Goal: Information Seeking & Learning: Find contact information

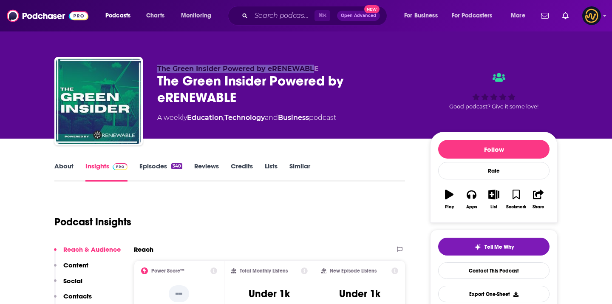
click at [111, 16] on span "Podcasts" at bounding box center [117, 16] width 25 height 12
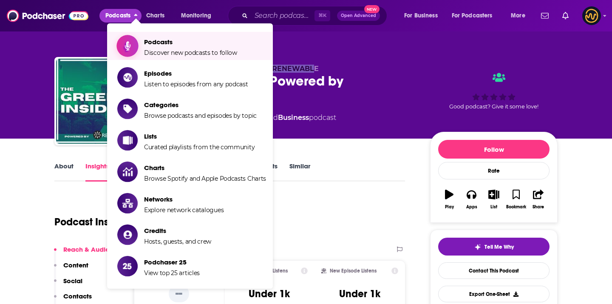
click at [146, 42] on span "Podcasts" at bounding box center [190, 42] width 93 height 8
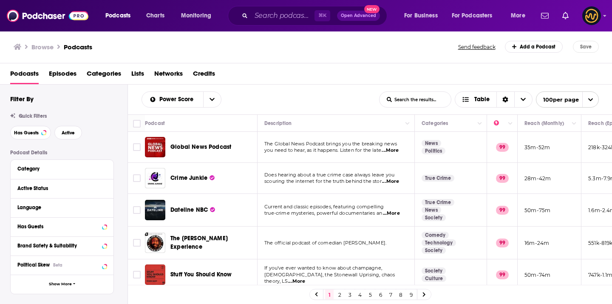
click at [106, 78] on span "Categories" at bounding box center [104, 75] width 34 height 17
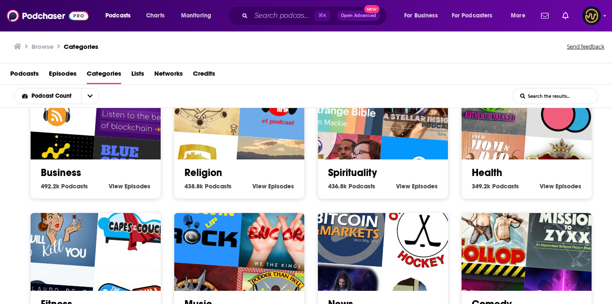
scroll to position [167, 0]
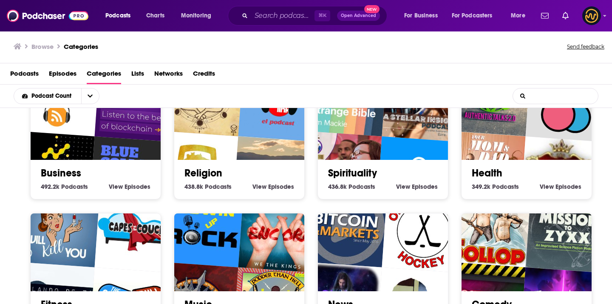
click at [543, 97] on input "List Search Input" at bounding box center [555, 95] width 85 height 15
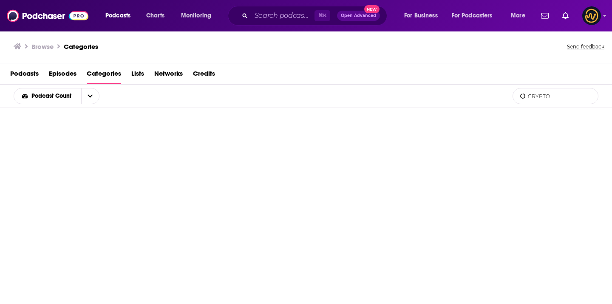
type input "CRYPTO"
click at [29, 72] on span "Podcasts" at bounding box center [24, 75] width 28 height 17
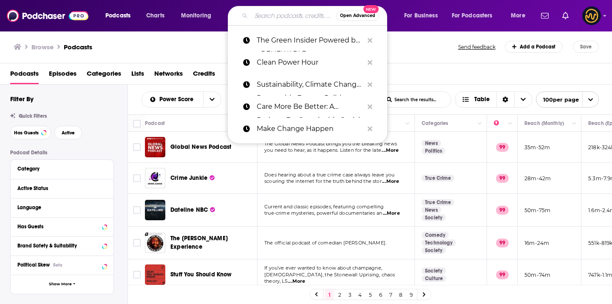
click at [256, 17] on input "Search podcasts, credits, & more..." at bounding box center [293, 16] width 85 height 14
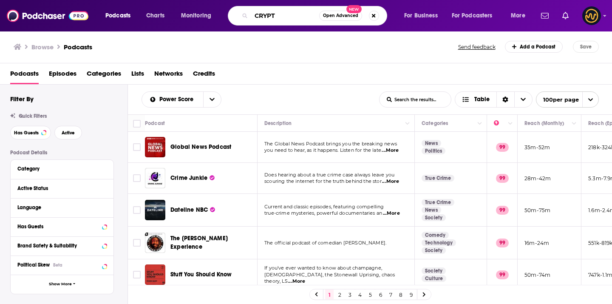
type input "CRYPTO"
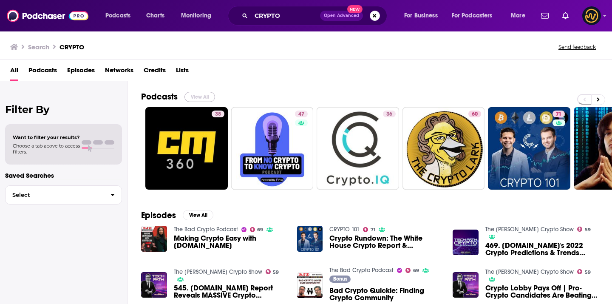
click at [207, 94] on button "View All" at bounding box center [199, 97] width 31 height 10
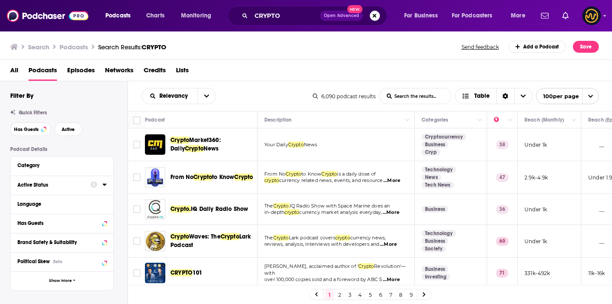
click at [104, 187] on icon at bounding box center [104, 184] width 4 height 7
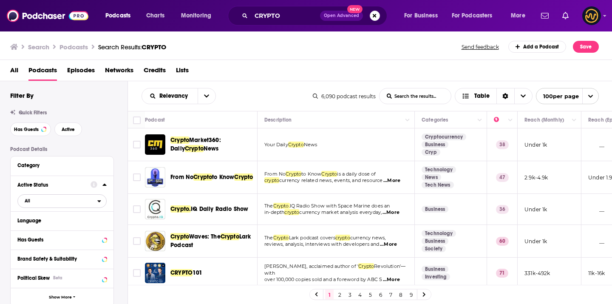
click at [42, 206] on span "All" at bounding box center [57, 200] width 79 height 11
drag, startPoint x: 44, startPoint y: 236, endPoint x: 46, endPoint y: 228, distance: 7.9
click at [46, 228] on div "All Active 626 Idle 5k" at bounding box center [64, 229] width 95 height 42
click at [46, 228] on span "Active" at bounding box center [44, 228] width 44 height 5
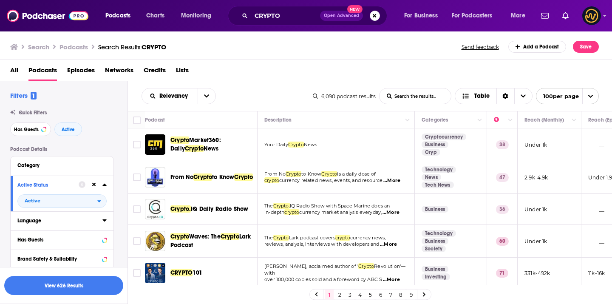
click at [103, 220] on icon at bounding box center [104, 220] width 4 height 2
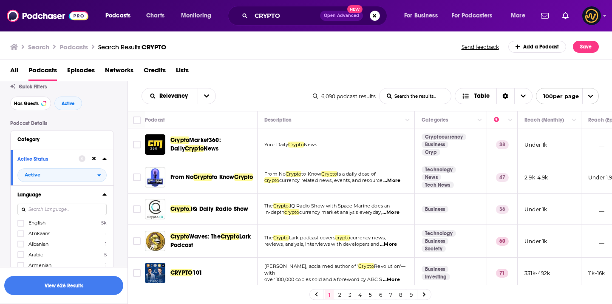
scroll to position [45, 0]
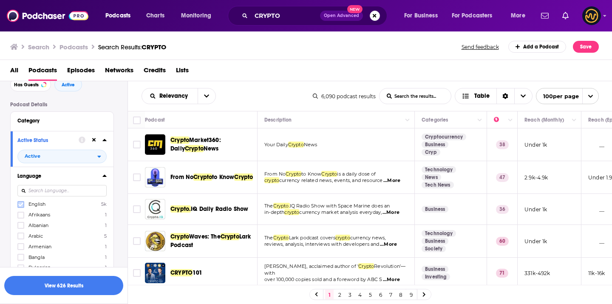
click at [18, 207] on icon at bounding box center [20, 204] width 5 height 5
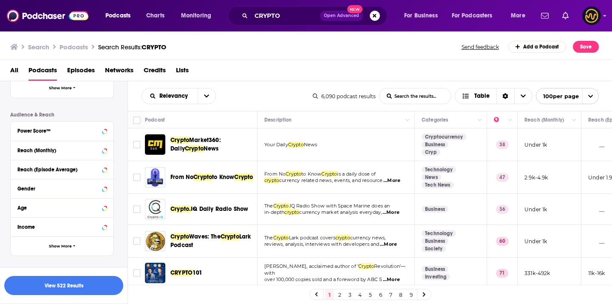
scroll to position [327, 0]
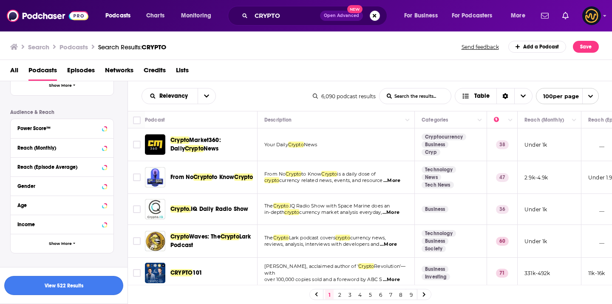
click at [31, 284] on button "View 522 Results" at bounding box center [63, 285] width 119 height 19
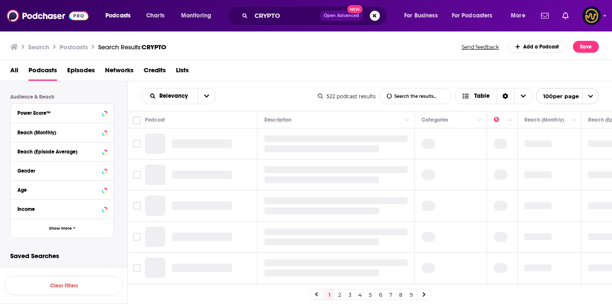
scroll to position [242, 0]
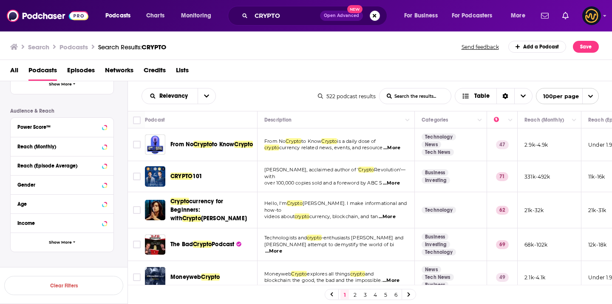
click at [378, 295] on link "4" at bounding box center [375, 294] width 8 height 10
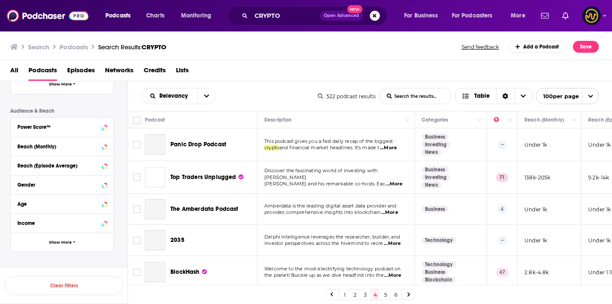
click at [397, 294] on link "6" at bounding box center [395, 294] width 8 height 10
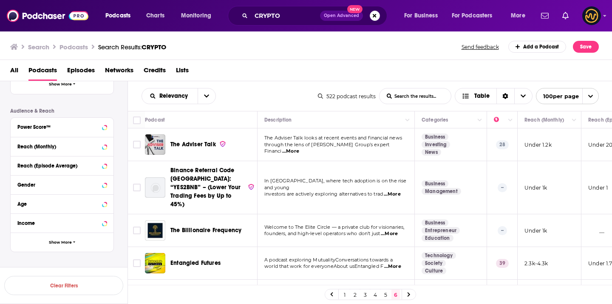
click at [581, 104] on div "Relevancy List Search Input Search the results... Table 522 podcast results Lis…" at bounding box center [370, 96] width 484 height 30
click at [591, 99] on icon "open menu" at bounding box center [590, 96] width 6 height 6
click at [137, 120] on input "Toggle select all" at bounding box center [137, 120] width 8 height 8
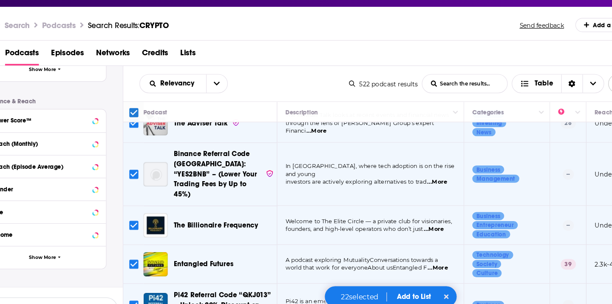
scroll to position [13, 0]
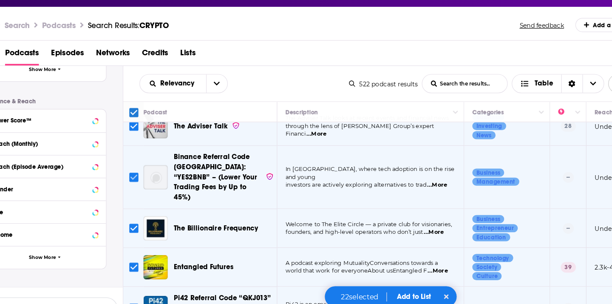
click at [137, 171] on input "Toggle select row" at bounding box center [137, 175] width 8 height 8
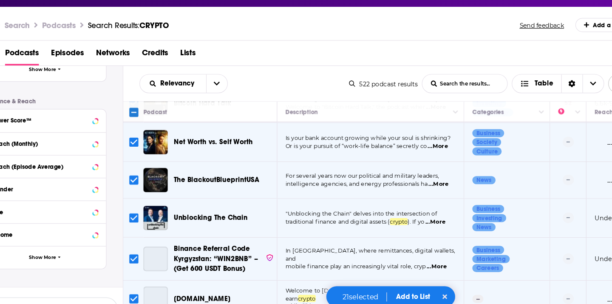
scroll to position [291, 0]
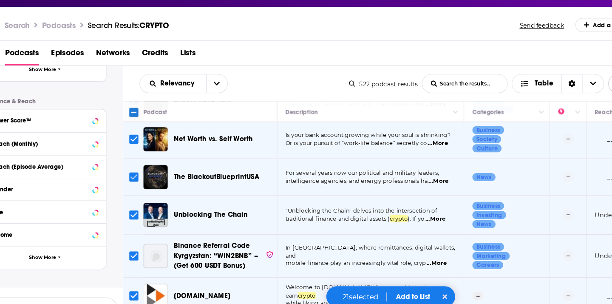
click at [135, 171] on input "Toggle select row" at bounding box center [137, 175] width 8 height 8
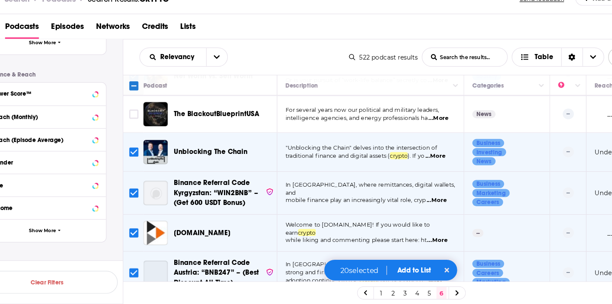
scroll to position [332, 0]
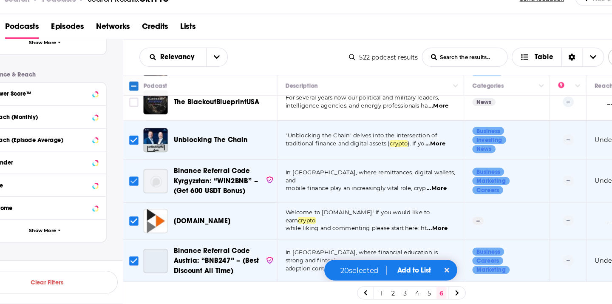
click at [135, 196] on input "Toggle select row" at bounding box center [137, 200] width 8 height 8
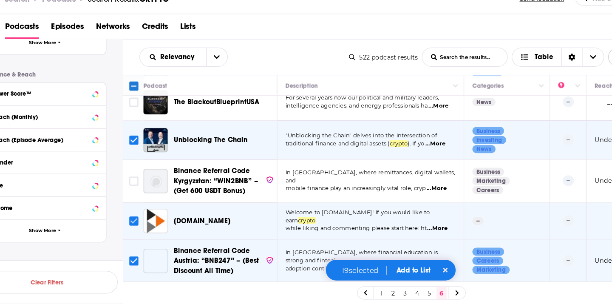
click at [137, 230] on input "Toggle select row" at bounding box center [137, 234] width 8 height 8
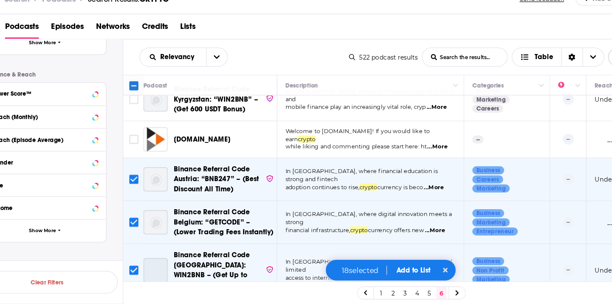
scroll to position [408, 0]
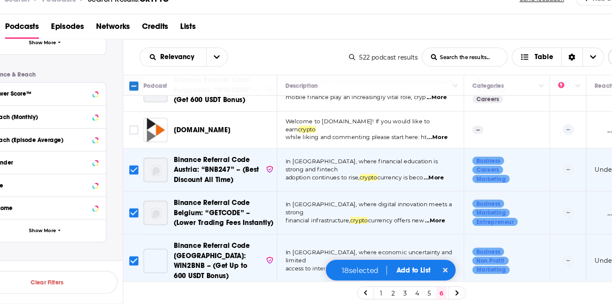
click at [136, 187] on input "Toggle select row" at bounding box center [137, 191] width 8 height 8
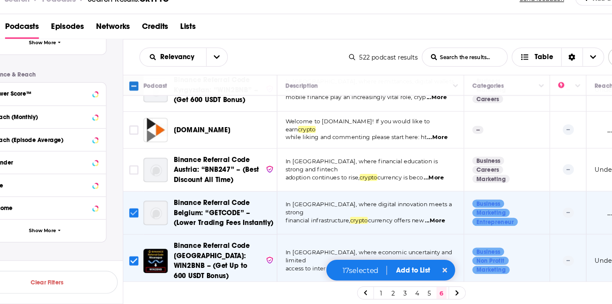
click at [136, 223] on input "Toggle select row" at bounding box center [137, 227] width 8 height 8
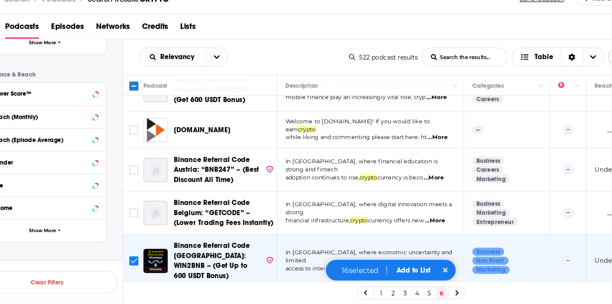
click at [139, 263] on input "Toggle select row" at bounding box center [137, 267] width 8 height 8
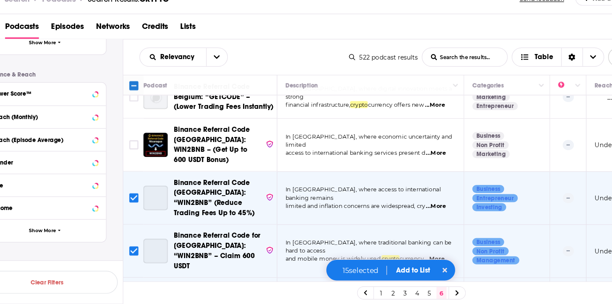
scroll to position [506, 0]
click at [135, 210] on input "Toggle select row" at bounding box center [137, 214] width 8 height 8
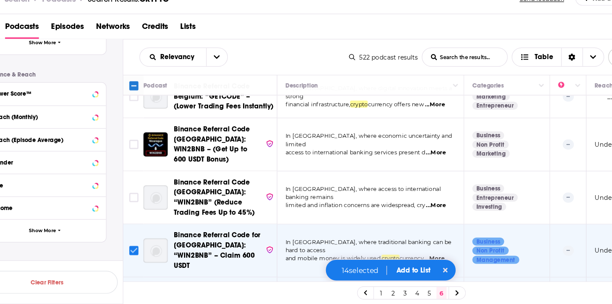
click at [134, 255] on input "Toggle select row" at bounding box center [137, 259] width 8 height 8
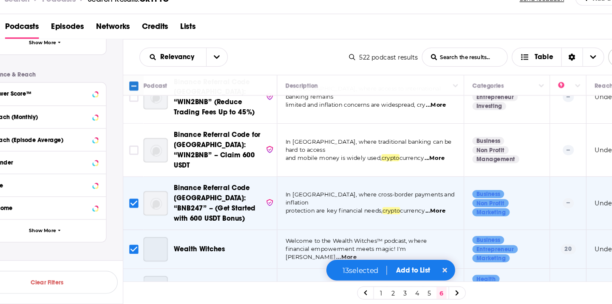
scroll to position [601, 0]
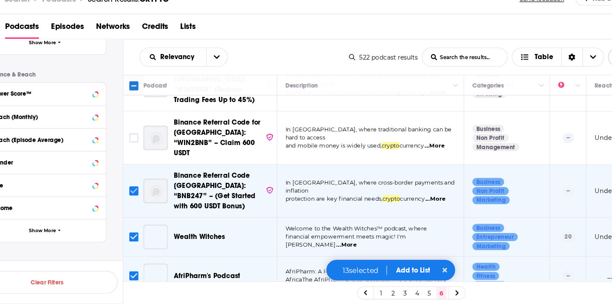
click at [135, 205] on input "Toggle select row" at bounding box center [137, 209] width 8 height 8
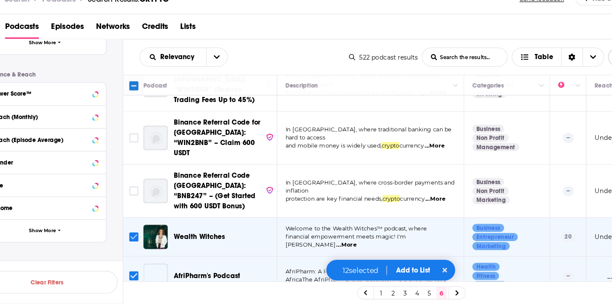
click at [138, 243] on input "Toggle select row" at bounding box center [137, 247] width 8 height 8
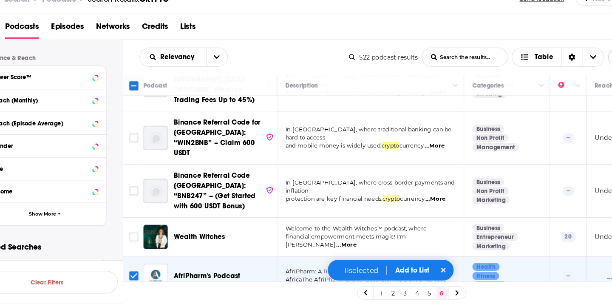
scroll to position [623, 0]
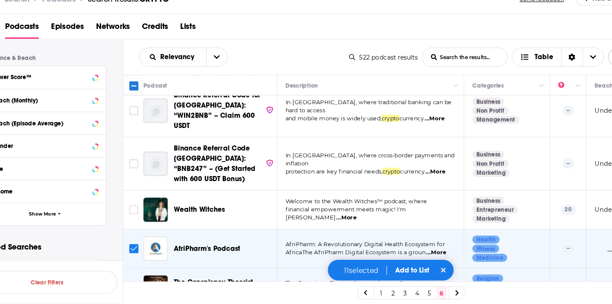
click at [135, 253] on input "Toggle select row" at bounding box center [137, 257] width 8 height 8
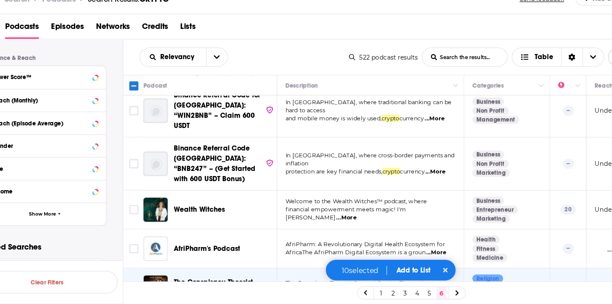
click at [137, 286] on input "Toggle select row" at bounding box center [137, 290] width 8 height 8
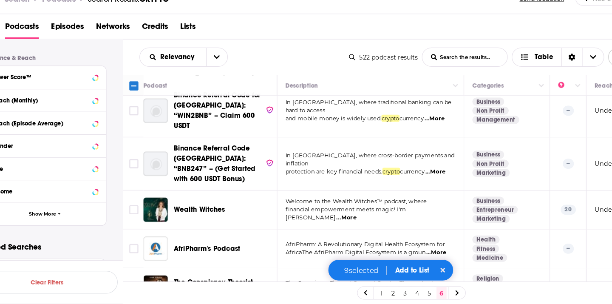
click at [409, 292] on icon at bounding box center [408, 294] width 3 height 5
click at [410, 295] on div at bounding box center [409, 294] width 14 height 10
click at [409, 296] on icon at bounding box center [408, 294] width 3 height 5
click at [365, 296] on link "3" at bounding box center [365, 294] width 8 height 10
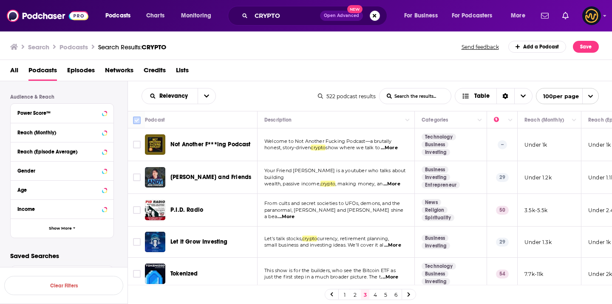
click at [136, 117] on input "Toggle select all" at bounding box center [137, 120] width 8 height 8
checkbox input "true"
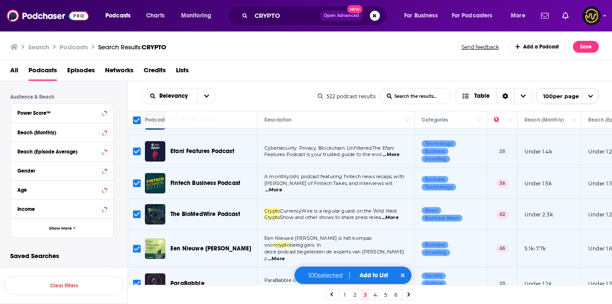
scroll to position [264, 0]
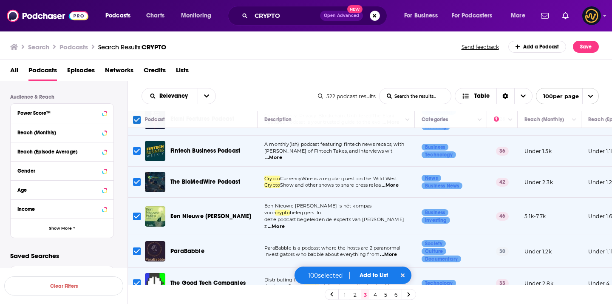
scroll to position [309, 0]
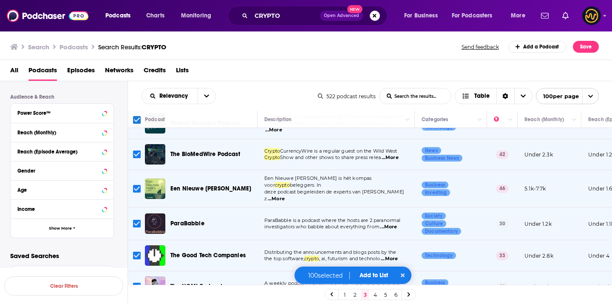
click at [138, 220] on input "Toggle select row" at bounding box center [137, 224] width 8 height 8
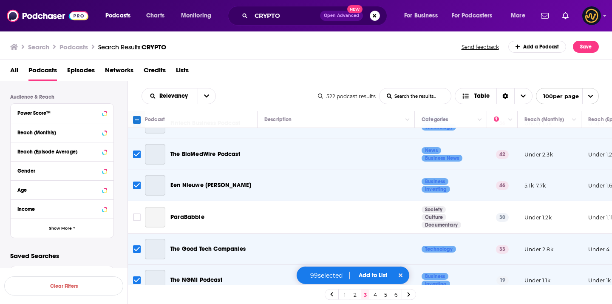
checkbox input "false"
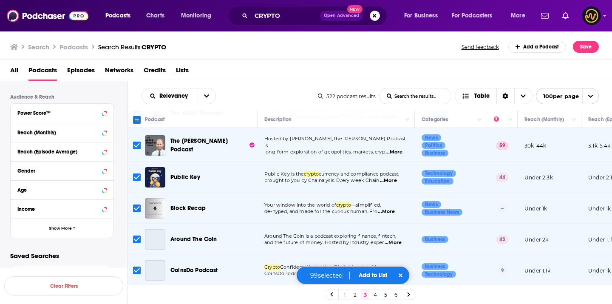
scroll to position [483, 0]
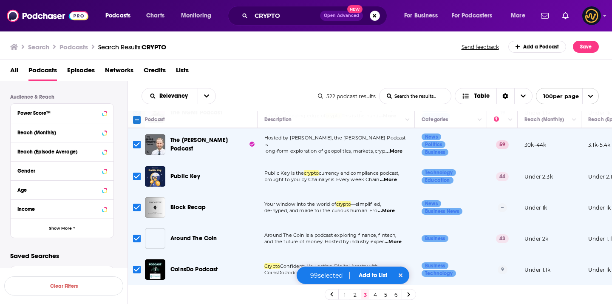
click at [137, 203] on input "Toggle select row" at bounding box center [137, 207] width 8 height 8
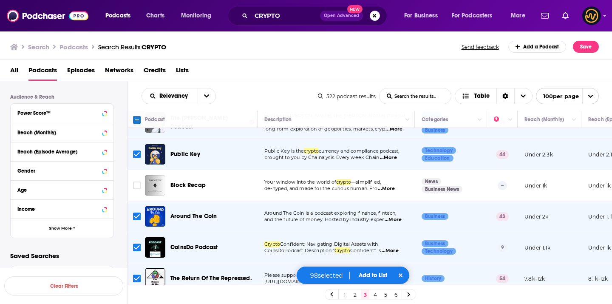
scroll to position [508, 0]
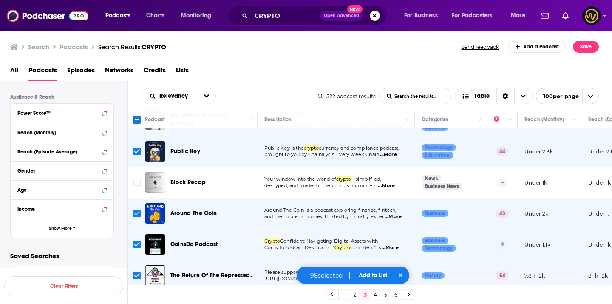
click at [139, 209] on input "Toggle select row" at bounding box center [137, 213] width 8 height 8
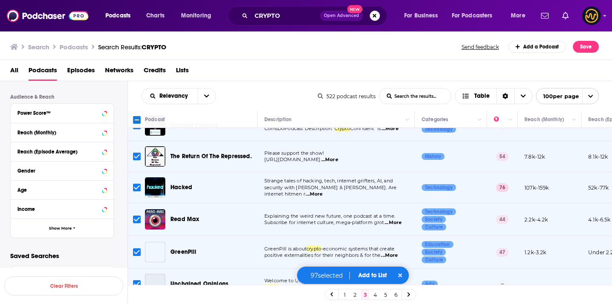
scroll to position [629, 0]
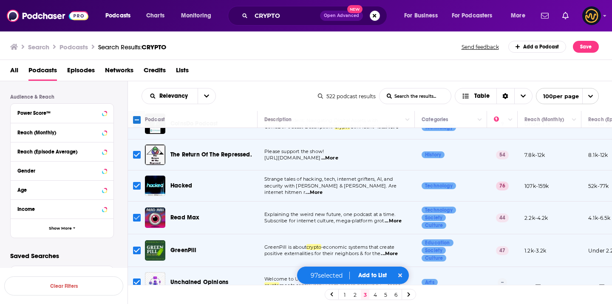
click at [138, 214] on input "Toggle select row" at bounding box center [137, 218] width 8 height 8
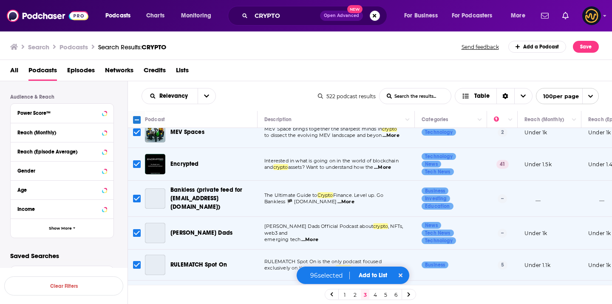
scroll to position [1227, 0]
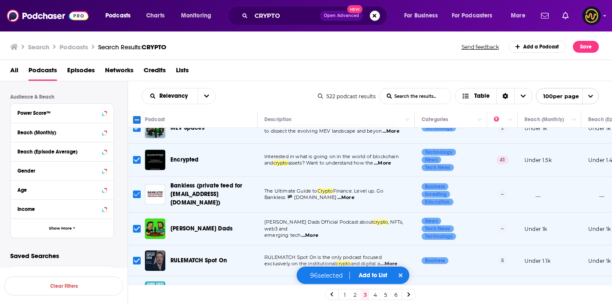
click at [135, 190] on input "Toggle select row" at bounding box center [137, 194] width 8 height 8
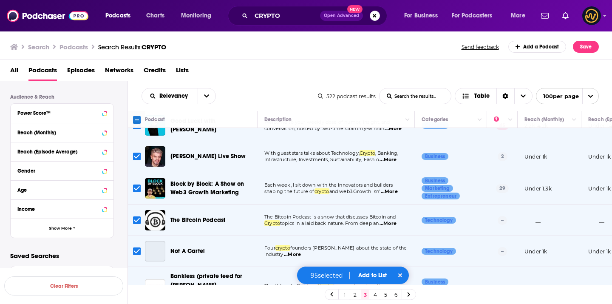
scroll to position [1394, 0]
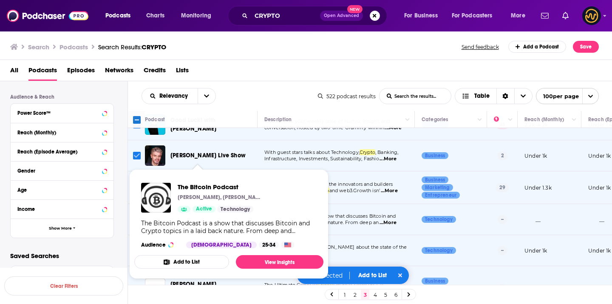
click at [137, 152] on input "Toggle select row" at bounding box center [137, 156] width 8 height 8
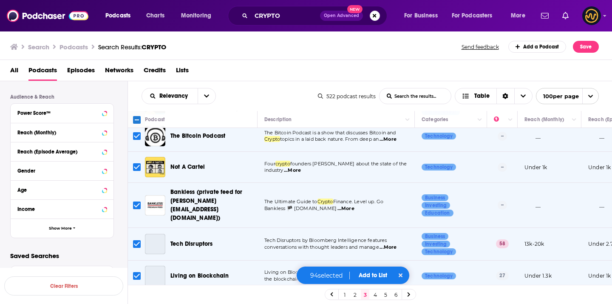
scroll to position [1480, 0]
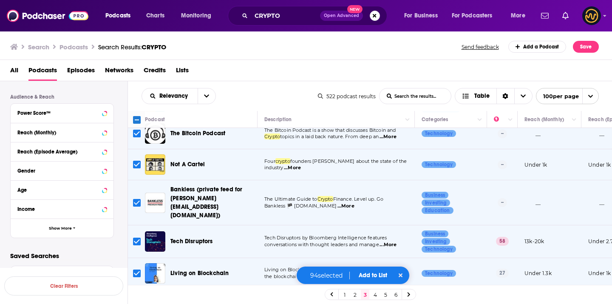
click at [137, 199] on input "Toggle select row" at bounding box center [137, 203] width 8 height 8
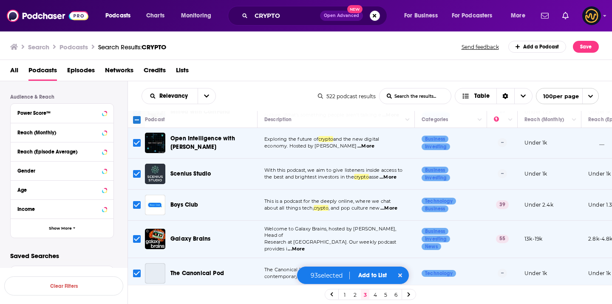
scroll to position [1676, 0]
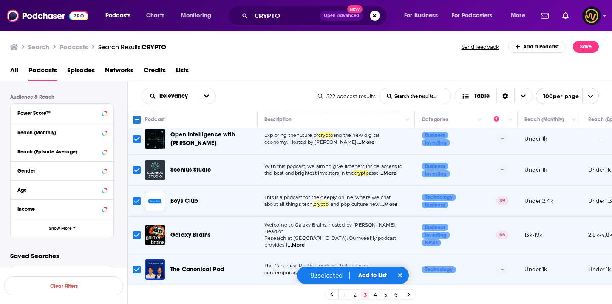
click at [138, 197] on input "Toggle select row" at bounding box center [137, 201] width 8 height 8
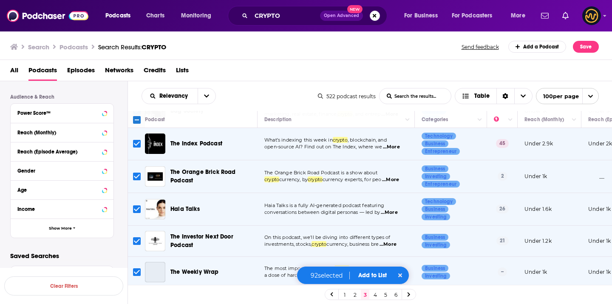
scroll to position [2185, 0]
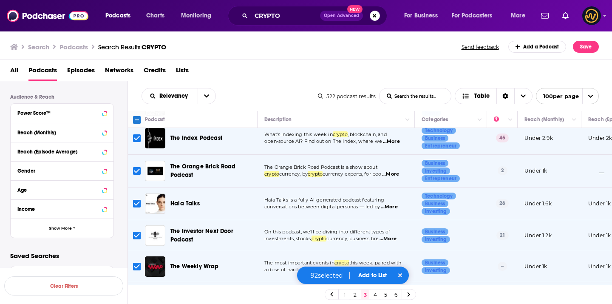
click at [139, 200] on input "Toggle select row" at bounding box center [137, 204] width 8 height 8
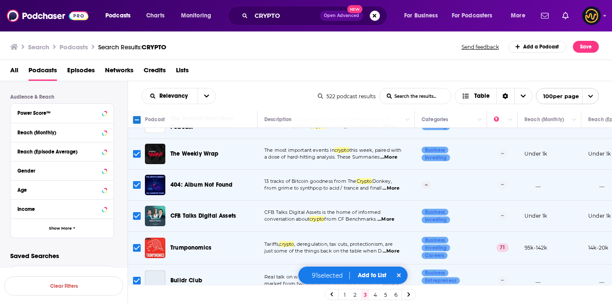
scroll to position [2298, 0]
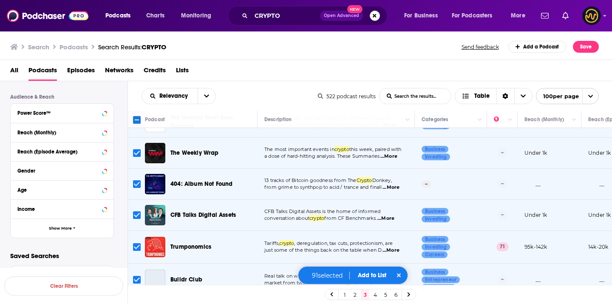
click at [136, 180] on input "Toggle select row" at bounding box center [137, 184] width 8 height 8
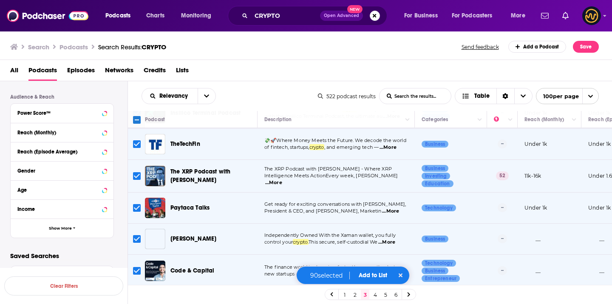
scroll to position [3011, 0]
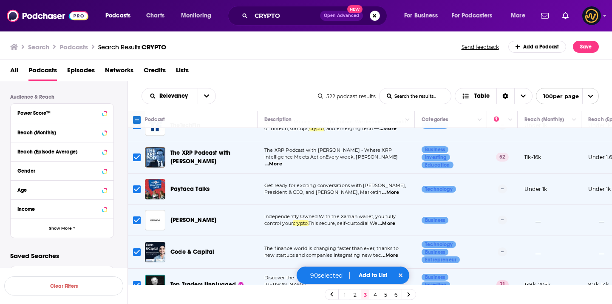
click at [371, 277] on button "Add to List" at bounding box center [373, 274] width 42 height 7
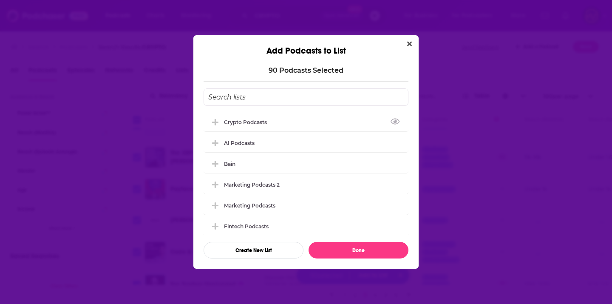
click at [295, 95] on input "Add Podcast To List" at bounding box center [305, 96] width 205 height 17
type input "c"
click at [235, 95] on input "Cryptoo Podcasts 2" at bounding box center [305, 96] width 205 height 17
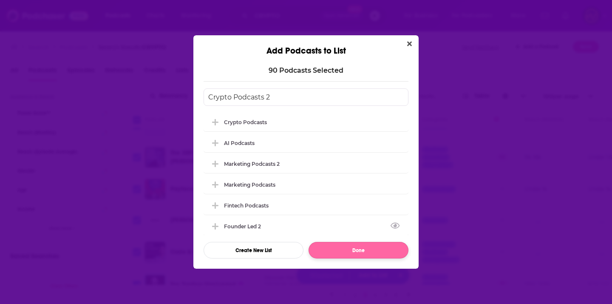
type input "Crypto Podcasts 2"
click at [338, 252] on button "Done" at bounding box center [358, 250] width 100 height 17
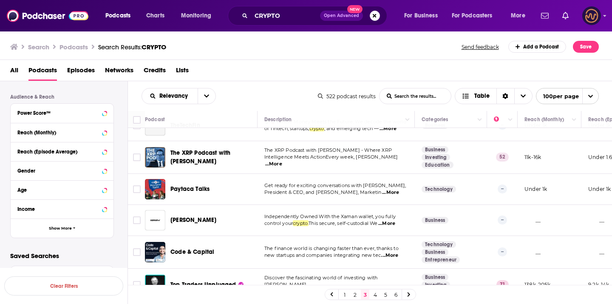
click at [589, 15] on img "Logged in as LowerStreet" at bounding box center [591, 15] width 19 height 19
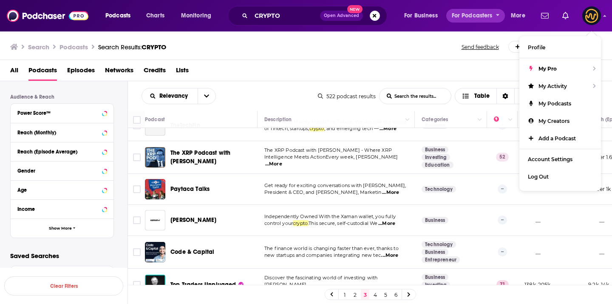
drag, startPoint x: 488, startPoint y: 85, endPoint x: 474, endPoint y: 20, distance: 66.6
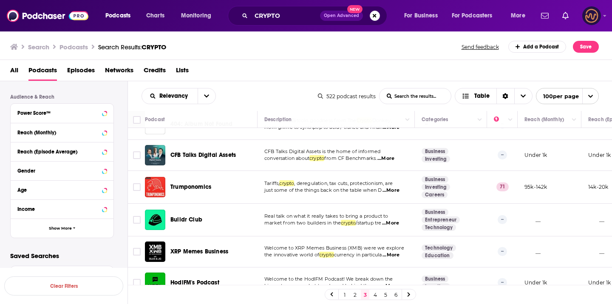
scroll to position [2288, 0]
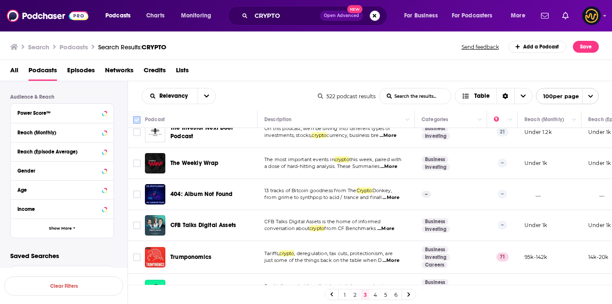
click at [135, 122] on input "Toggle select all" at bounding box center [137, 120] width 8 height 8
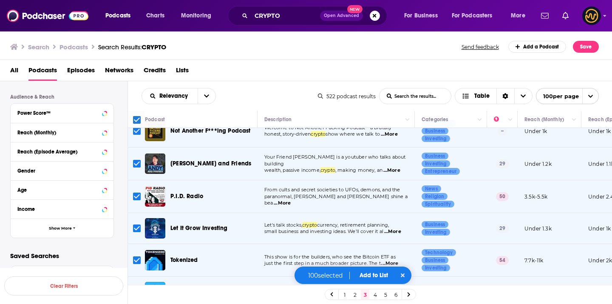
scroll to position [16, 0]
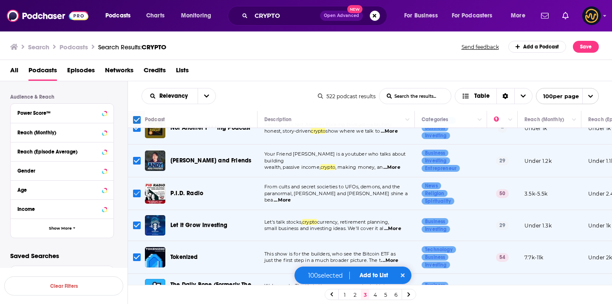
click at [138, 196] on input "Toggle select row" at bounding box center [137, 193] width 8 height 8
checkbox input "false"
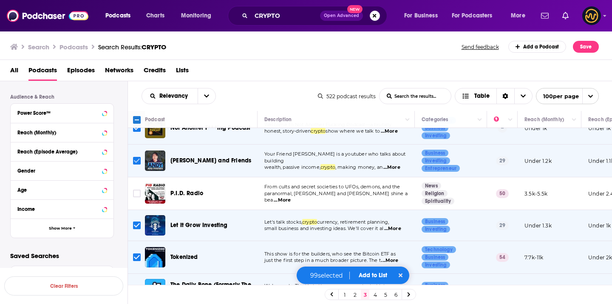
click at [135, 163] on input "Toggle select row" at bounding box center [137, 161] width 8 height 8
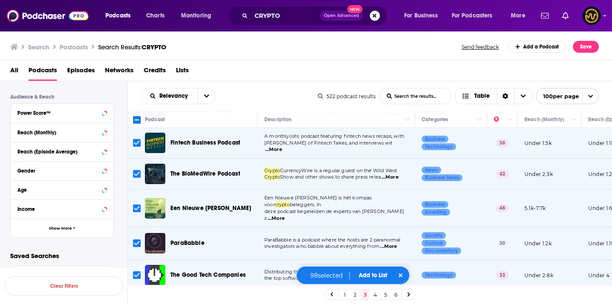
scroll to position [295, 0]
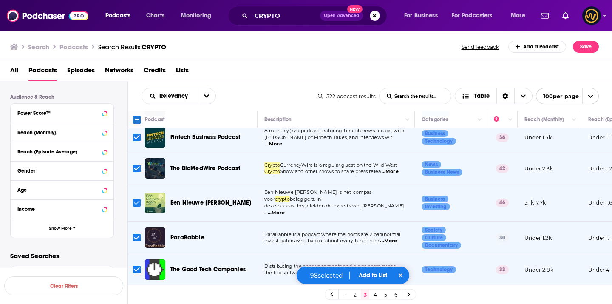
click at [138, 200] on input "Toggle select row" at bounding box center [137, 203] width 8 height 8
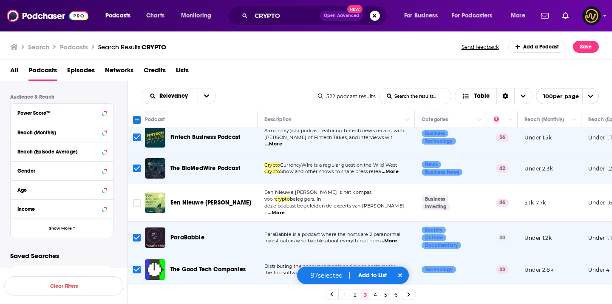
click at [137, 234] on input "Toggle select row" at bounding box center [137, 238] width 8 height 8
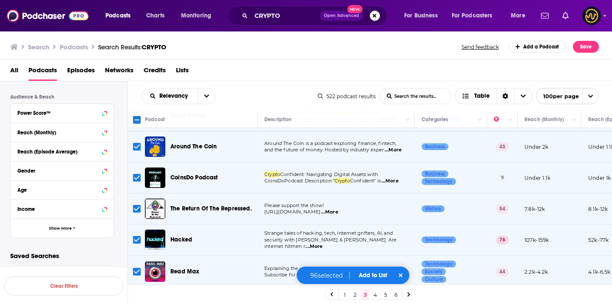
scroll to position [578, 0]
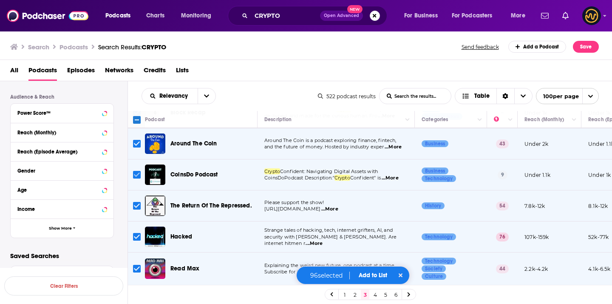
click at [134, 171] on input "Toggle select row" at bounding box center [137, 175] width 8 height 8
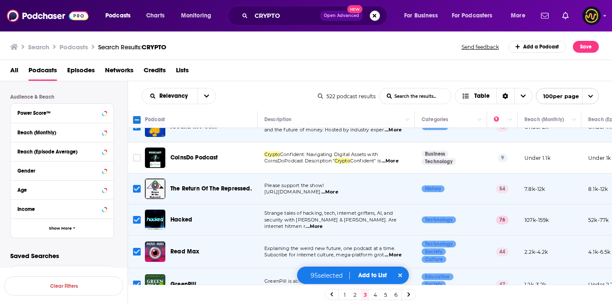
scroll to position [595, 0]
click at [136, 184] on input "Toggle select row" at bounding box center [137, 188] width 8 height 8
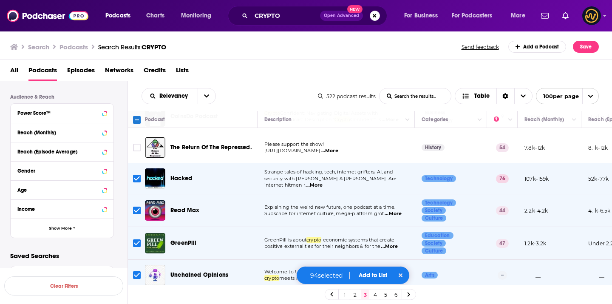
scroll to position [640, 0]
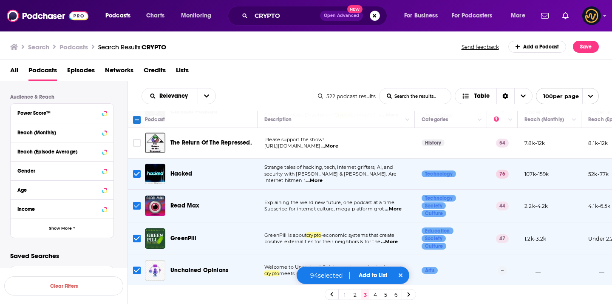
click at [137, 202] on input "Toggle select row" at bounding box center [137, 206] width 8 height 8
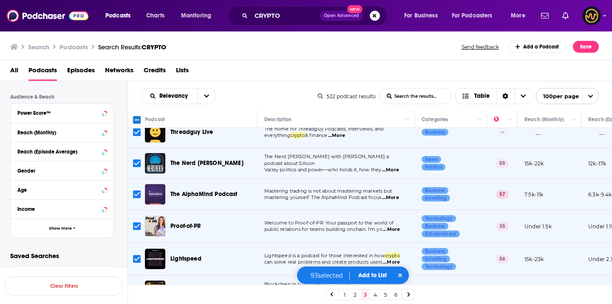
scroll to position [1033, 0]
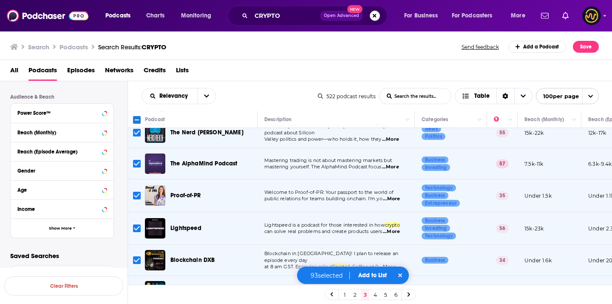
click at [137, 192] on input "Toggle select row" at bounding box center [137, 196] width 8 height 8
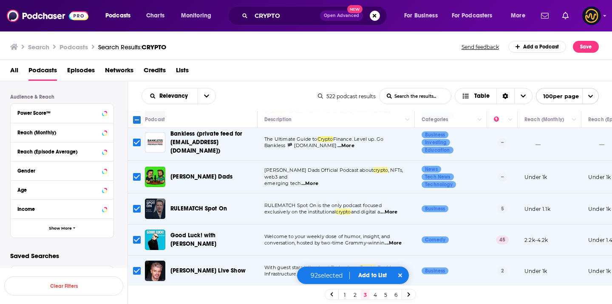
scroll to position [1284, 0]
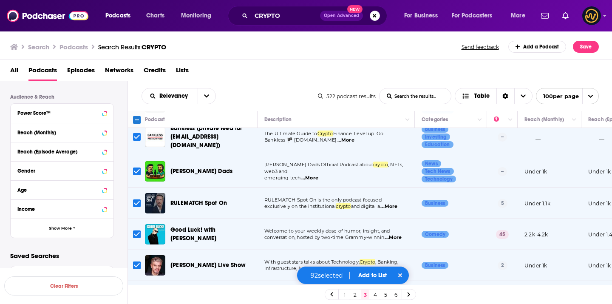
click at [137, 230] on input "Toggle select row" at bounding box center [137, 234] width 8 height 8
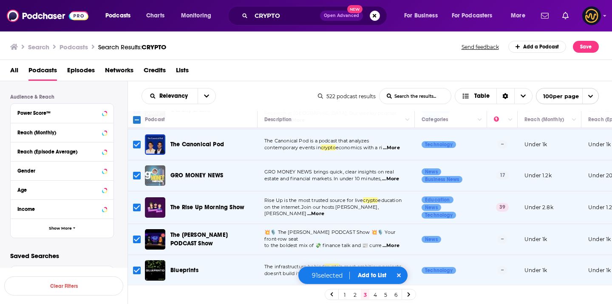
scroll to position [1802, 0]
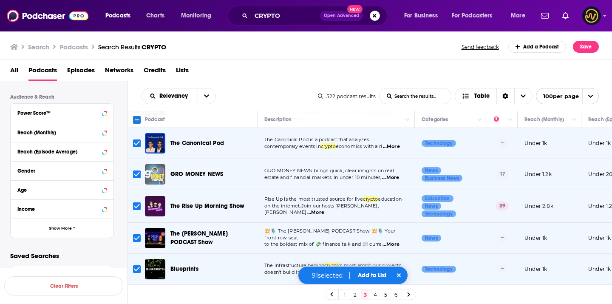
click at [135, 234] on input "Toggle select row" at bounding box center [137, 238] width 8 height 8
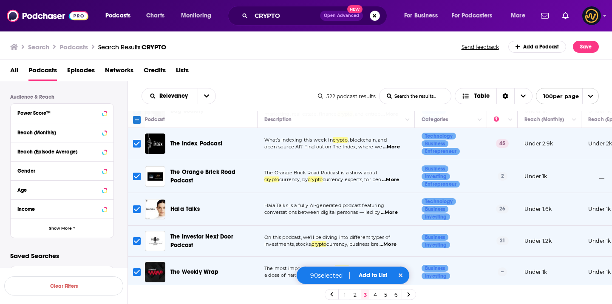
scroll to position [2185, 0]
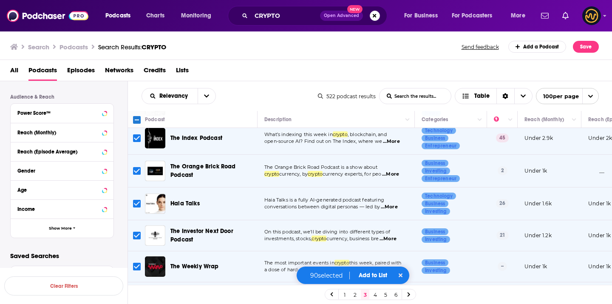
click at [133, 200] on input "Toggle select row" at bounding box center [137, 204] width 8 height 8
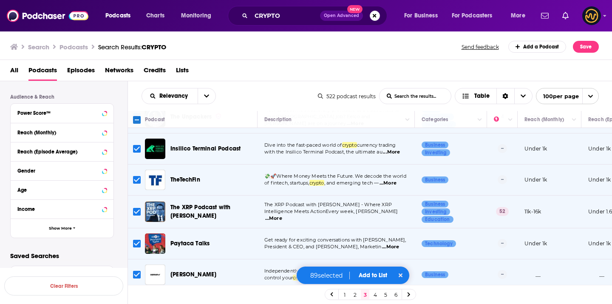
scroll to position [3011, 0]
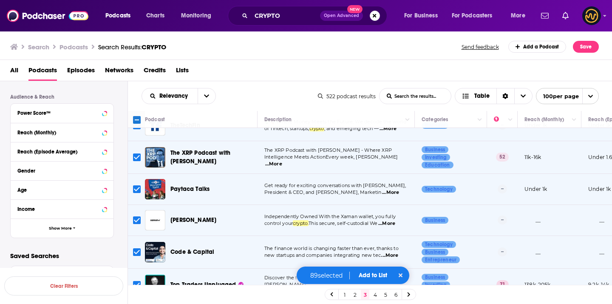
click at [367, 268] on div "89 selected Add to List" at bounding box center [353, 275] width 114 height 18
click at [365, 274] on button "Add to List" at bounding box center [373, 274] width 42 height 7
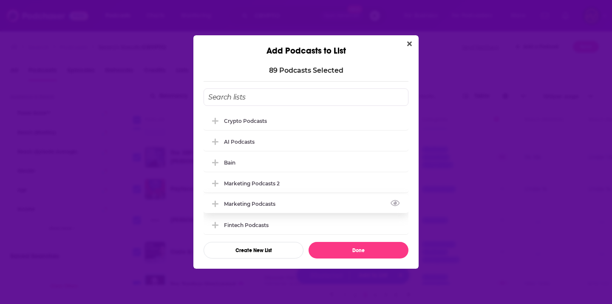
scroll to position [0, 0]
click at [257, 248] on button "Create New List" at bounding box center [253, 250] width 100 height 17
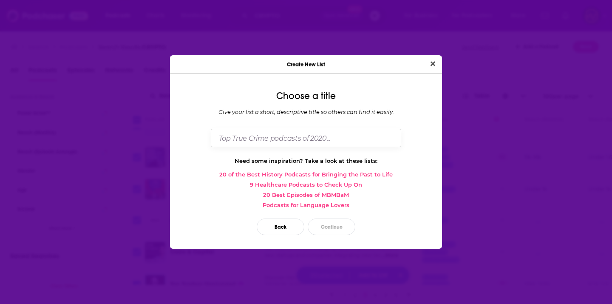
click at [333, 141] on input "Dialog" at bounding box center [306, 138] width 190 height 18
type input "Crypto Podcasts 3"
click at [337, 221] on button "Continue" at bounding box center [331, 226] width 48 height 17
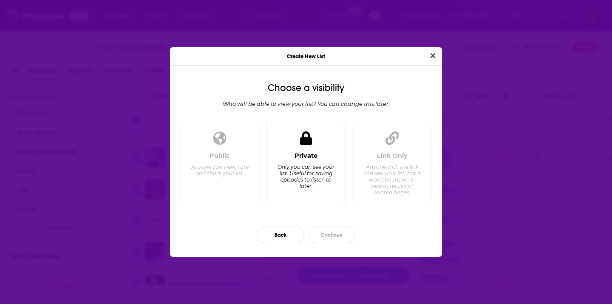
click at [330, 189] on div "Private Only you can see your list. Useful for saving episodes to listen to lat…" at bounding box center [306, 175] width 65 height 47
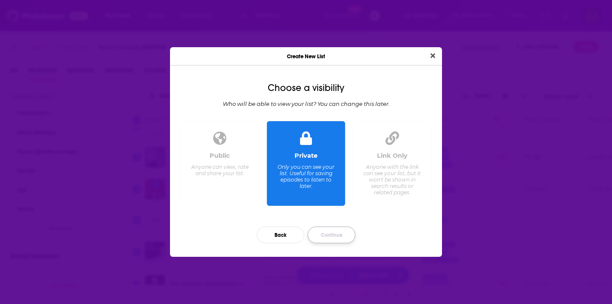
click at [339, 237] on button "Continue" at bounding box center [331, 234] width 48 height 17
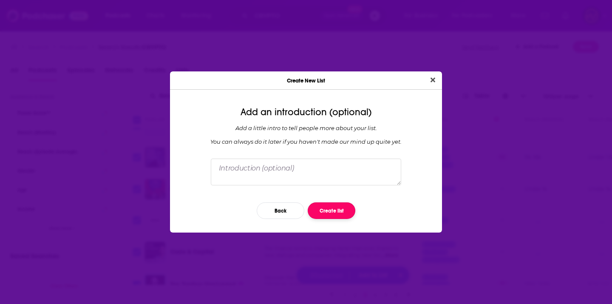
click at [343, 213] on button "Create list" at bounding box center [331, 210] width 48 height 17
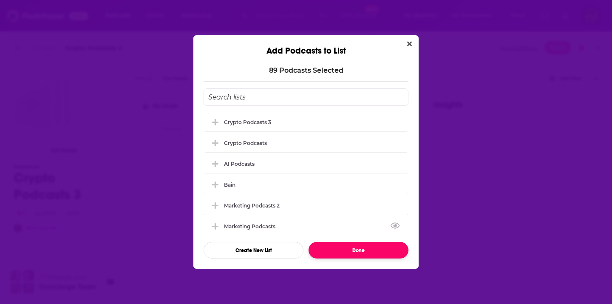
click at [326, 246] on button "Done" at bounding box center [358, 250] width 100 height 17
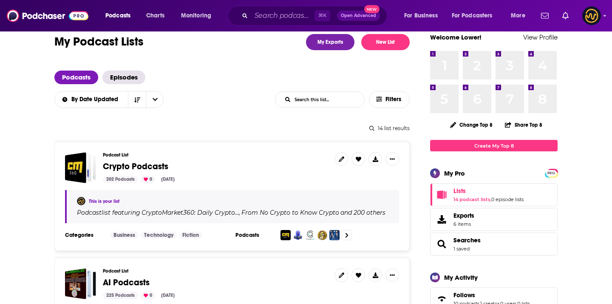
scroll to position [15, 0]
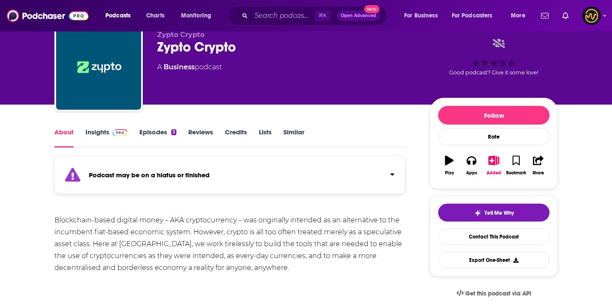
scroll to position [78, 0]
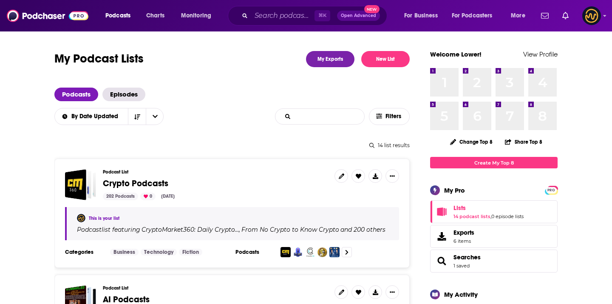
click at [324, 115] on input "List Search Input" at bounding box center [319, 116] width 89 height 15
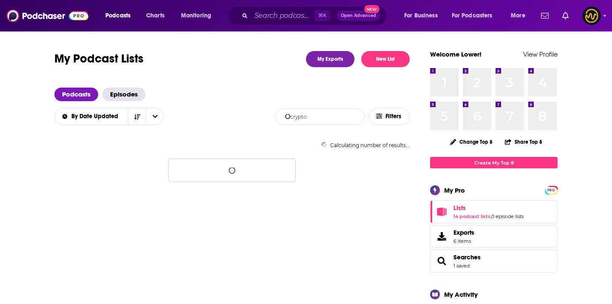
type input "crypto"
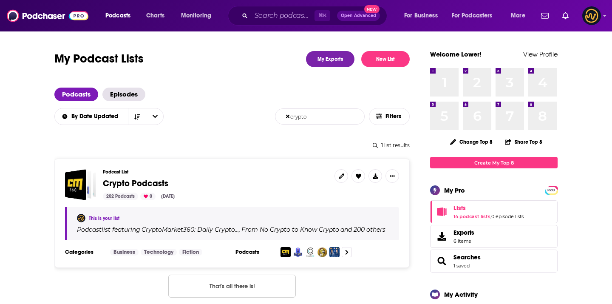
click at [290, 115] on icon at bounding box center [287, 117] width 6 height 6
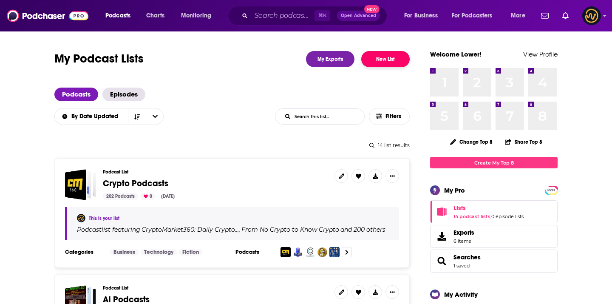
click at [385, 57] on button "New List" at bounding box center [385, 59] width 48 height 16
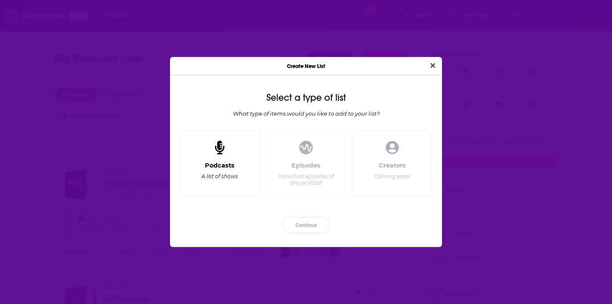
click at [206, 159] on div "Podcasts A list of shows" at bounding box center [219, 163] width 79 height 66
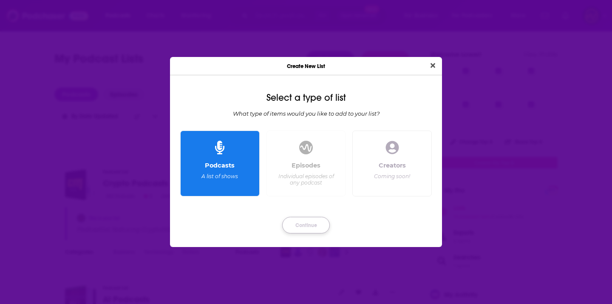
click at [305, 231] on button "Continue" at bounding box center [306, 225] width 48 height 17
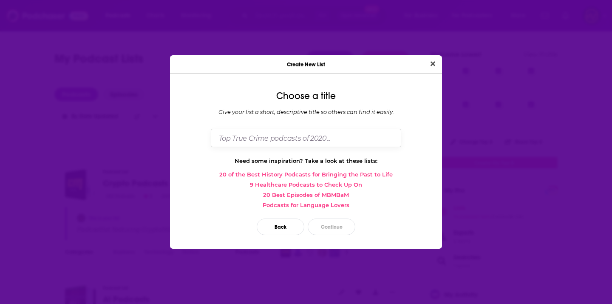
click at [364, 137] on input "Dialog" at bounding box center [306, 138] width 190 height 18
type input "Crypto Podcasts 2"
click at [338, 228] on button "Continue" at bounding box center [331, 226] width 48 height 17
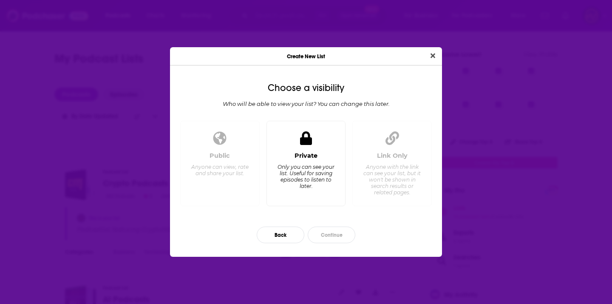
click at [321, 192] on div "Private Only you can see your list. Useful for saving episodes to listen to lat…" at bounding box center [306, 175] width 65 height 47
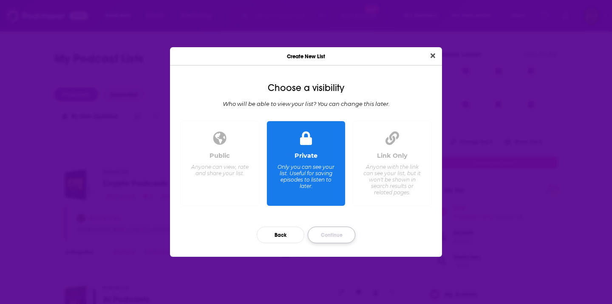
click at [323, 237] on button "Continue" at bounding box center [331, 234] width 48 height 17
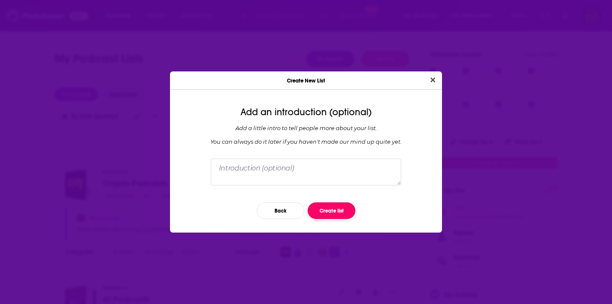
click at [334, 206] on button "Create list" at bounding box center [331, 210] width 48 height 17
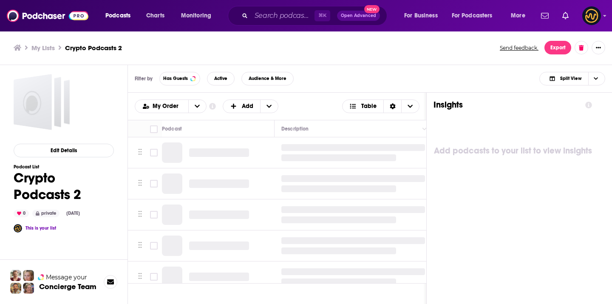
click at [51, 48] on h3 "My Lists" at bounding box center [42, 48] width 23 height 8
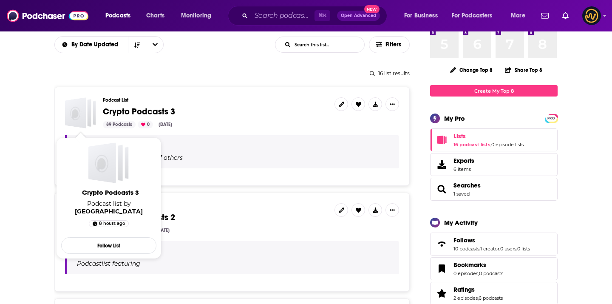
scroll to position [74, 0]
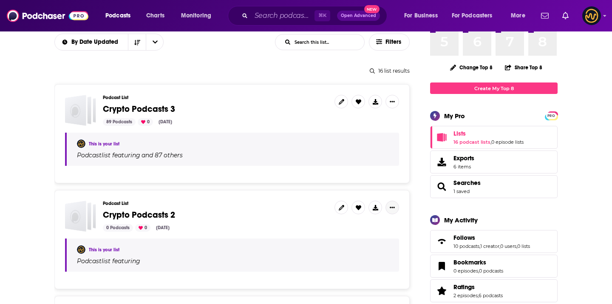
click at [395, 206] on button "Show More Button" at bounding box center [392, 207] width 14 height 14
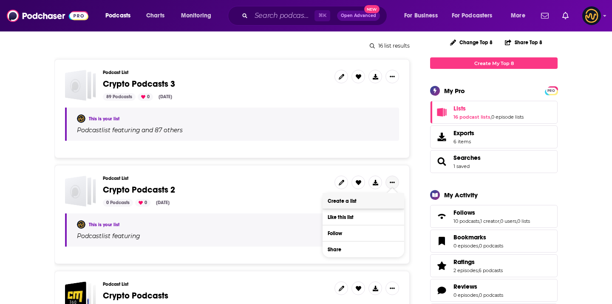
scroll to position [105, 0]
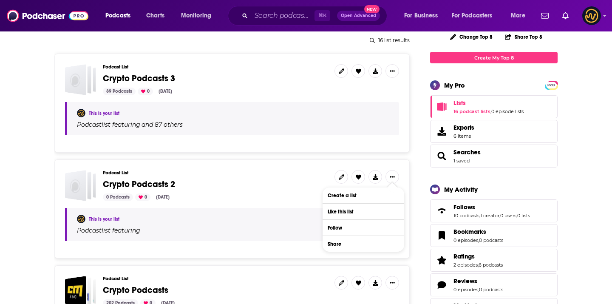
click at [267, 192] on div "Podcast List Crypto Podcasts 2 0 Podcasts 0 Oct 7, 2025" at bounding box center [215, 185] width 225 height 31
click at [267, 173] on h3 "Podcast List" at bounding box center [215, 173] width 225 height 6
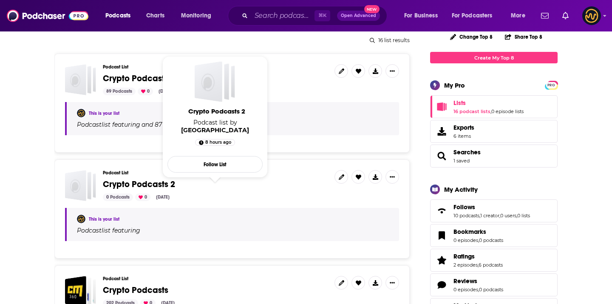
click at [111, 181] on span "Crypto Podcasts 2" at bounding box center [139, 184] width 72 height 11
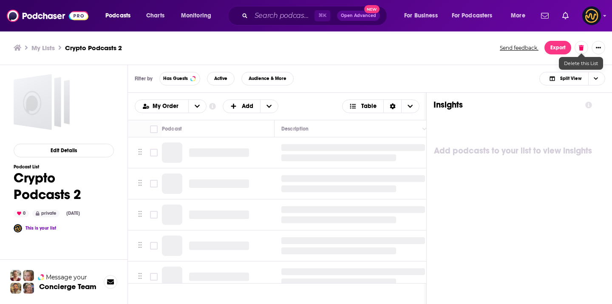
click at [581, 48] on icon at bounding box center [580, 48] width 5 height 6
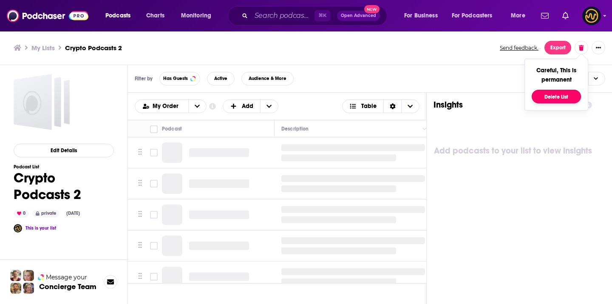
click at [555, 98] on button "Delete List" at bounding box center [555, 97] width 49 height 14
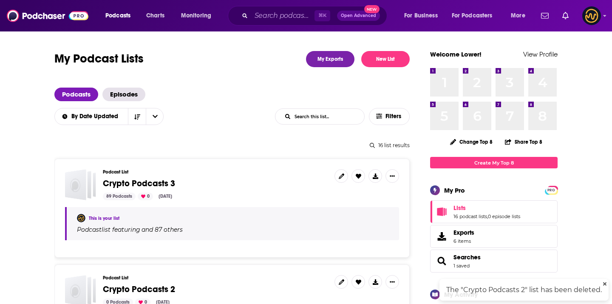
click at [166, 186] on span "Crypto Podcasts 3" at bounding box center [139, 183] width 72 height 11
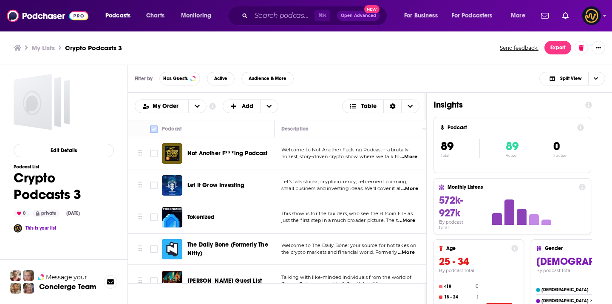
click at [154, 131] on input "Toggle select all" at bounding box center [154, 129] width 8 height 8
checkbox input "true"
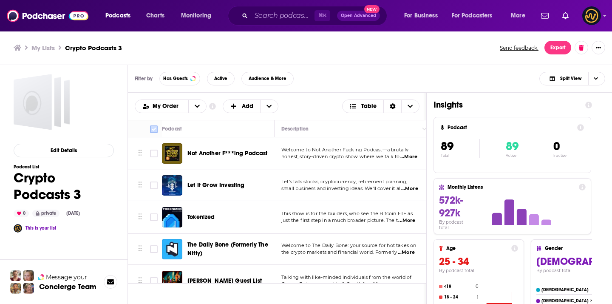
checkbox input "true"
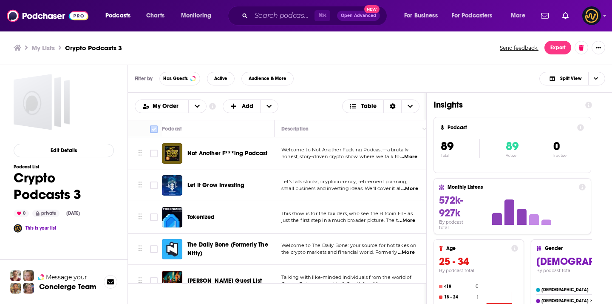
checkbox input "true"
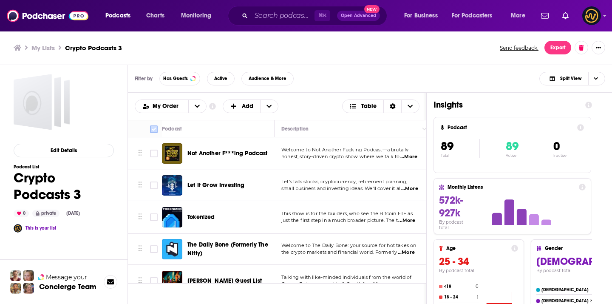
checkbox input "true"
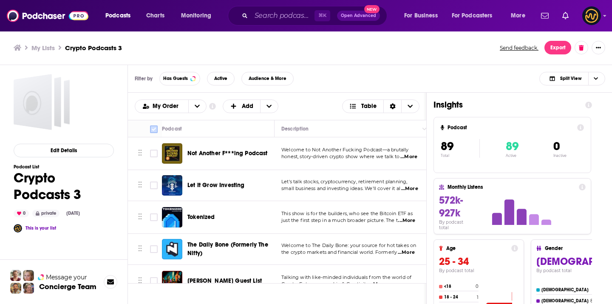
checkbox input "true"
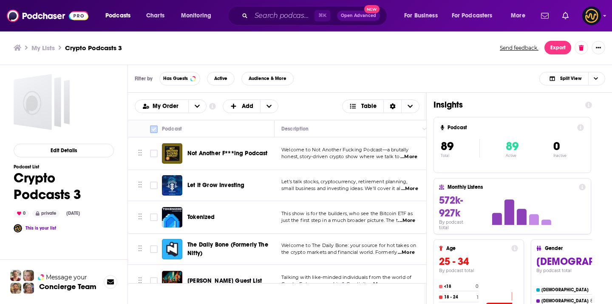
checkbox input "true"
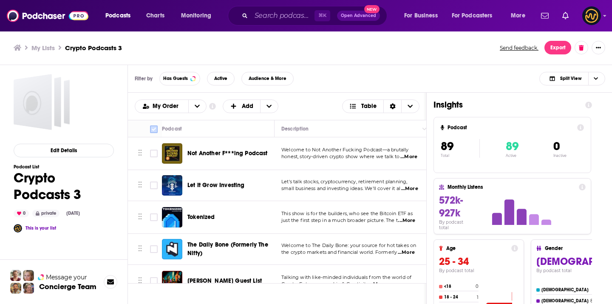
checkbox input "true"
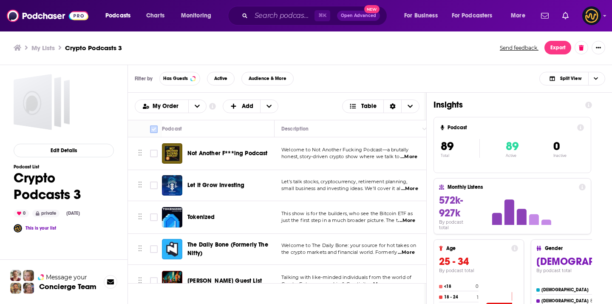
checkbox input "true"
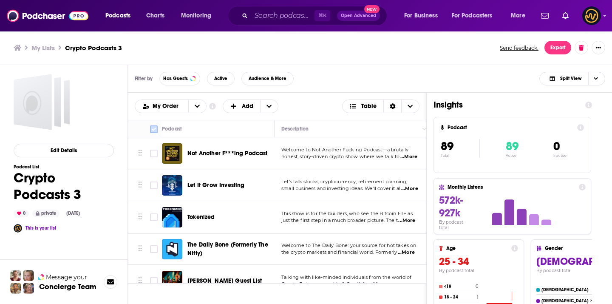
checkbox input "true"
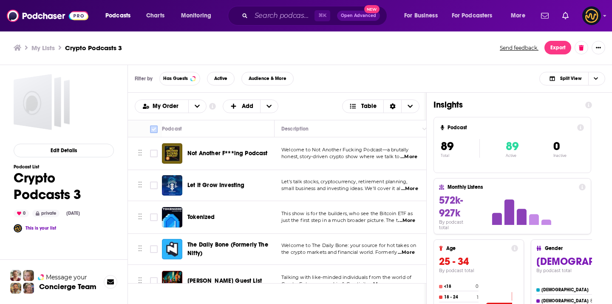
checkbox input "true"
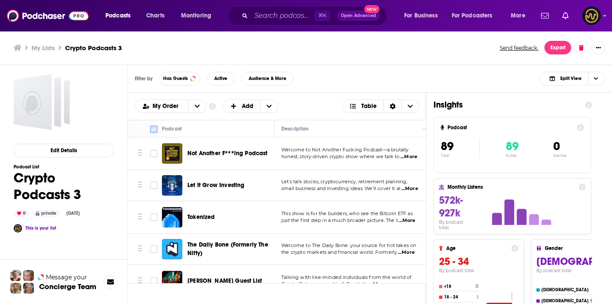
checkbox input "true"
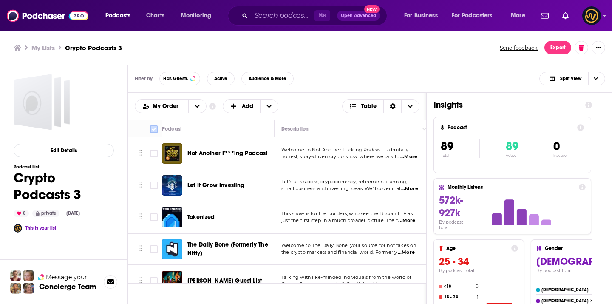
checkbox input "true"
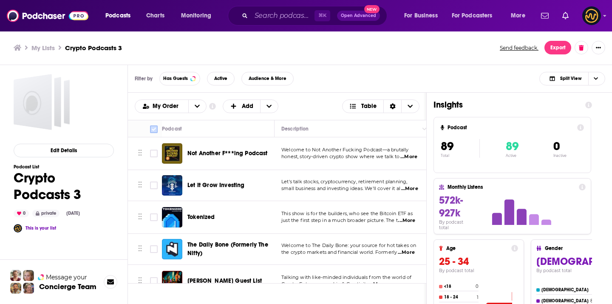
checkbox input "true"
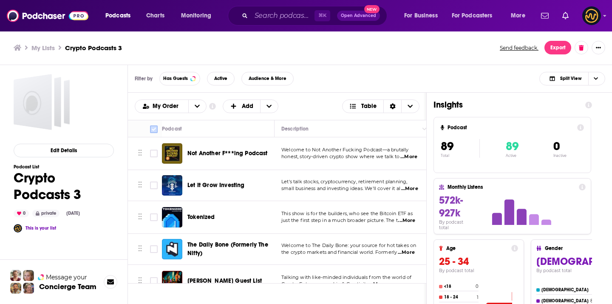
checkbox input "true"
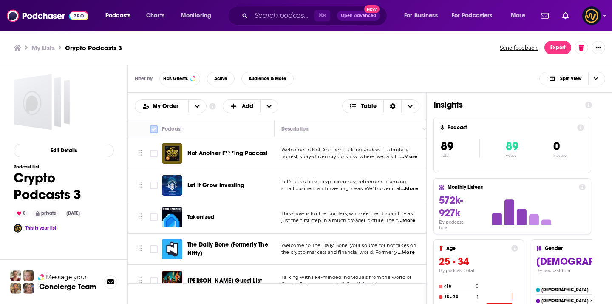
checkbox input "true"
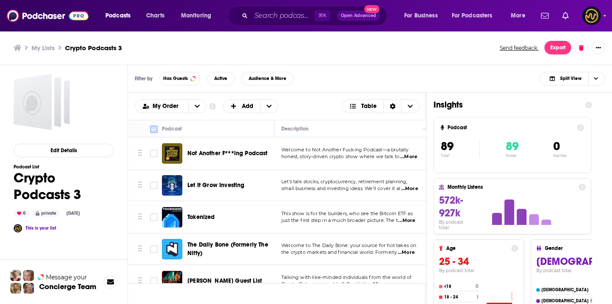
checkbox input "true"
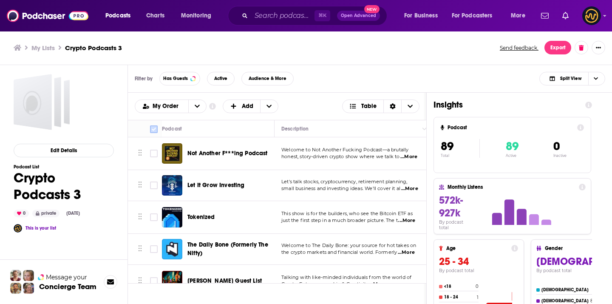
checkbox input "true"
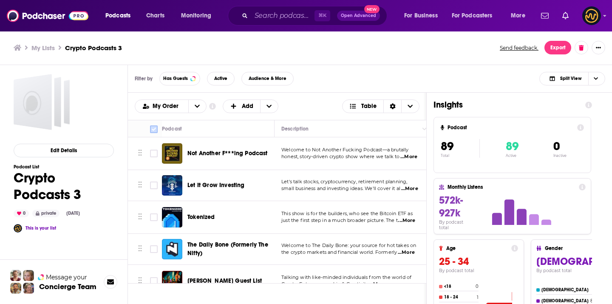
checkbox input "true"
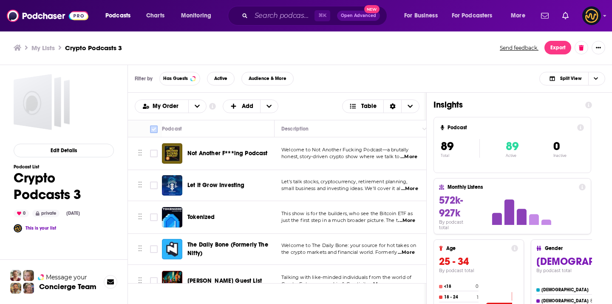
checkbox input "true"
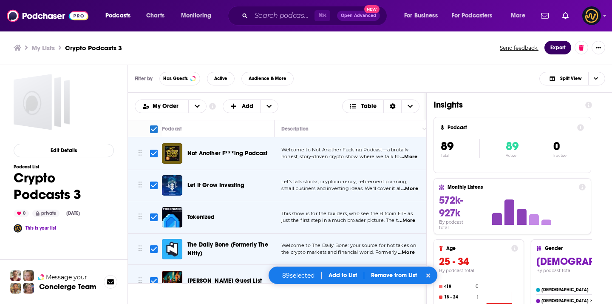
click at [553, 46] on button "Export" at bounding box center [557, 48] width 27 height 14
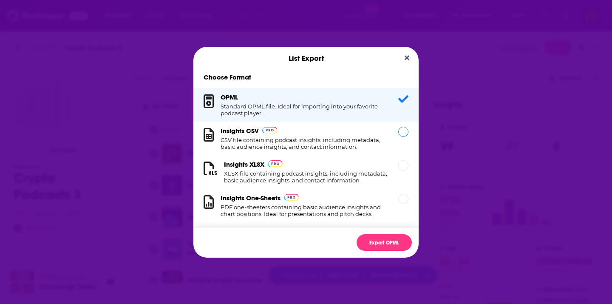
click at [375, 144] on h1 "CSV file containing podcast insights, including metadata, basic audience insigh…" at bounding box center [303, 143] width 167 height 14
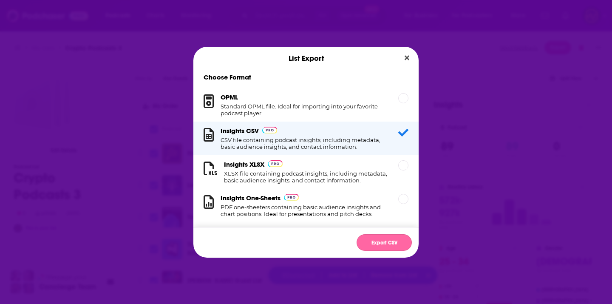
click at [377, 237] on button "Export CSV" at bounding box center [383, 242] width 55 height 17
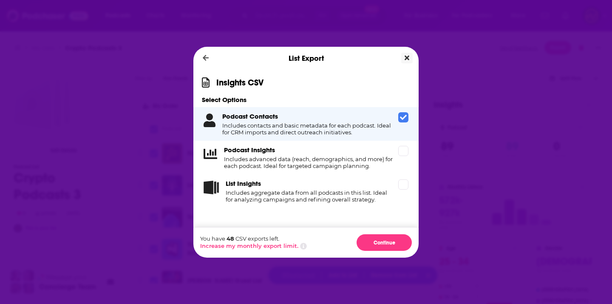
click at [411, 56] on button "Close" at bounding box center [406, 58] width 11 height 11
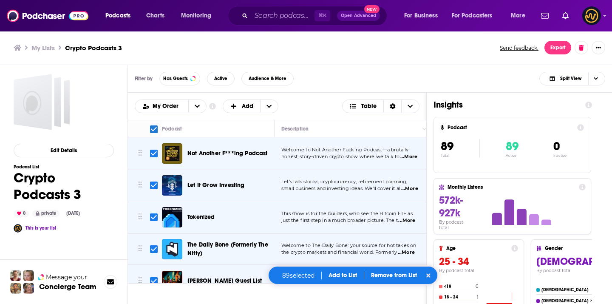
click at [151, 130] on input "Toggle select all" at bounding box center [154, 129] width 8 height 8
checkbox input "false"
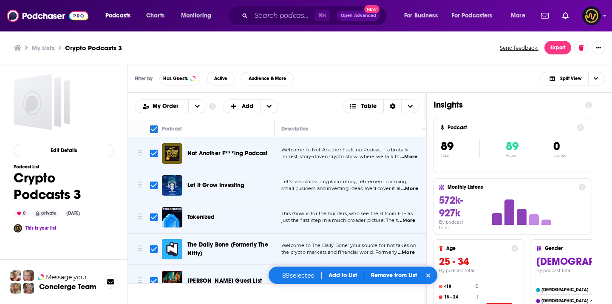
checkbox input "false"
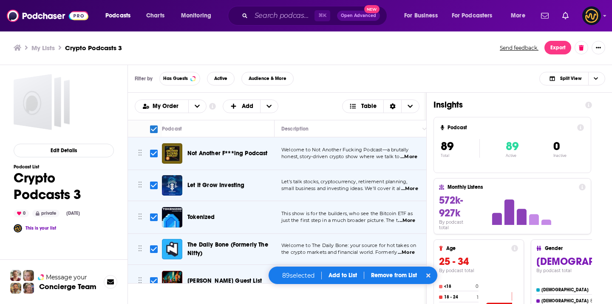
checkbox input "false"
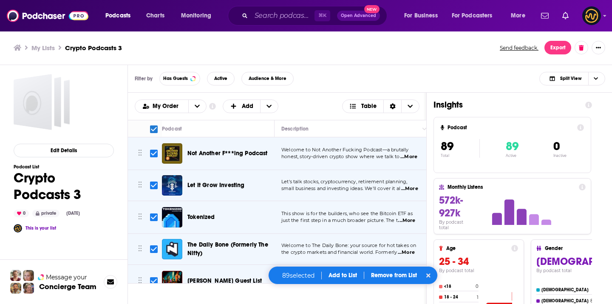
checkbox input "false"
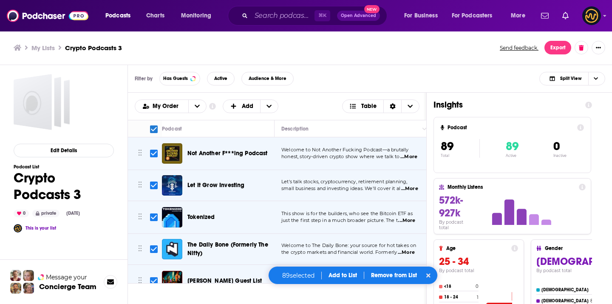
checkbox input "false"
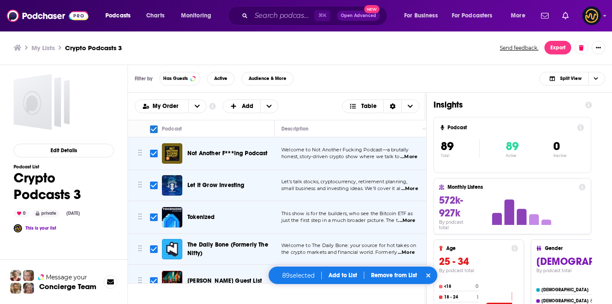
checkbox input "false"
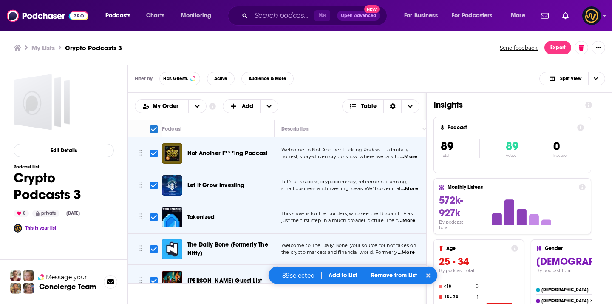
checkbox input "false"
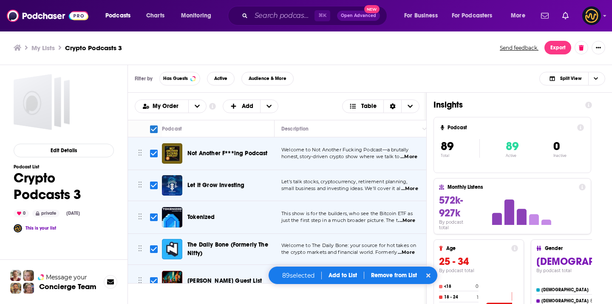
checkbox input "false"
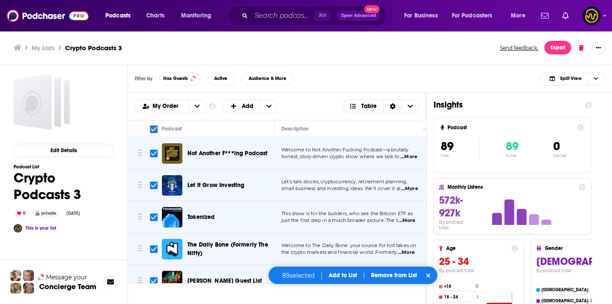
checkbox input "false"
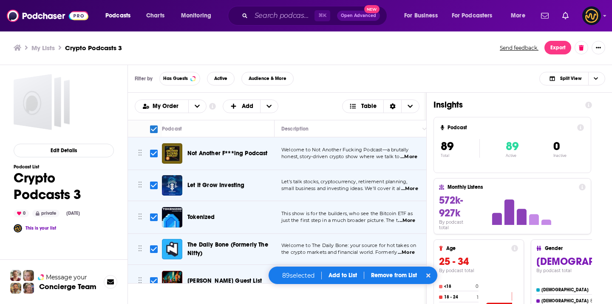
checkbox input "false"
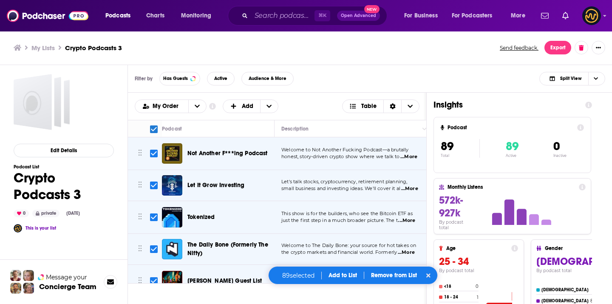
checkbox input "false"
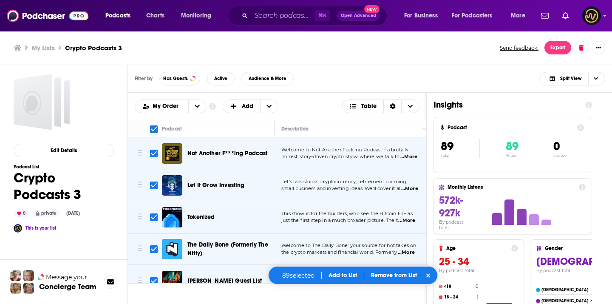
checkbox input "false"
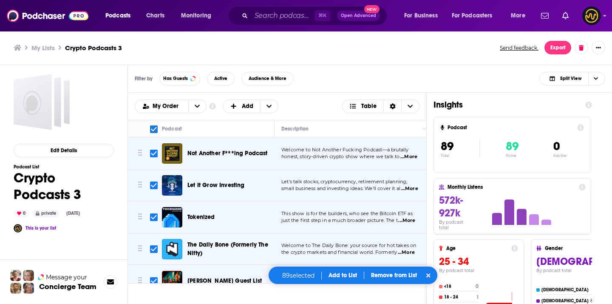
checkbox input "false"
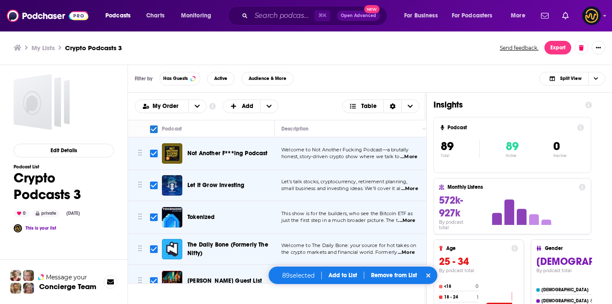
checkbox input "false"
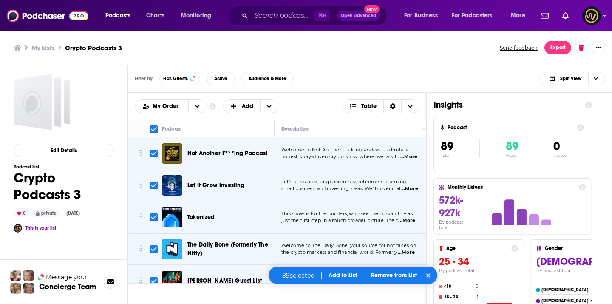
checkbox input "false"
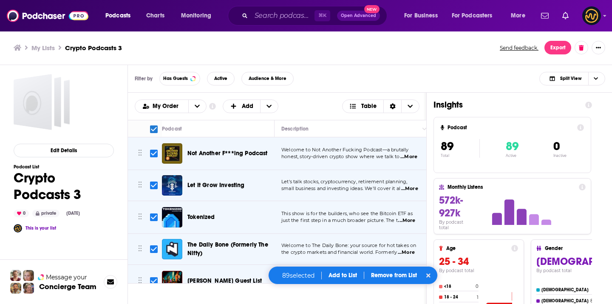
checkbox input "false"
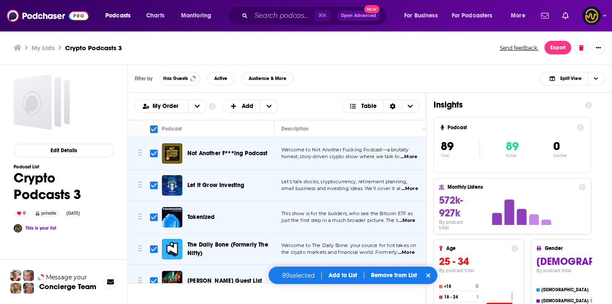
checkbox input "false"
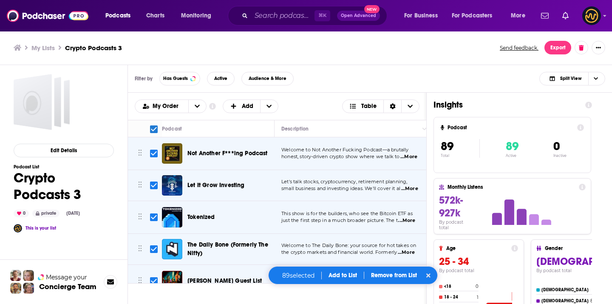
checkbox input "false"
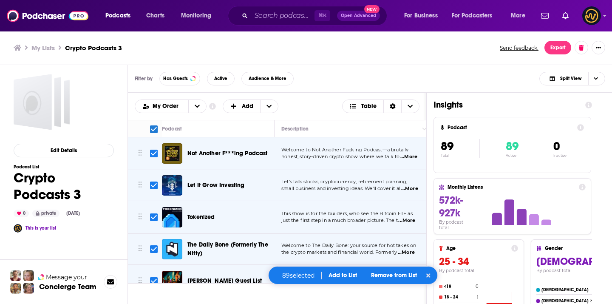
checkbox input "false"
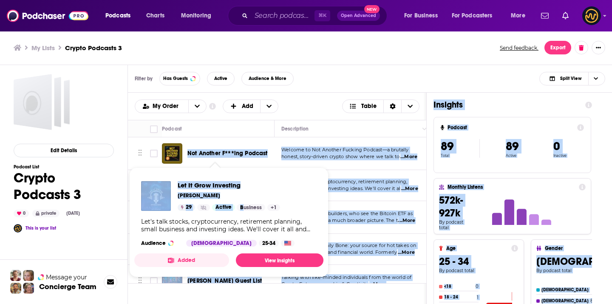
drag, startPoint x: 187, startPoint y: 140, endPoint x: 242, endPoint y: 208, distance: 87.6
click at [244, 209] on div "Podcasts Charts Monitoring ⌘ K Open Advanced New For Business For Podcasters Mo…" at bounding box center [306, 152] width 612 height 304
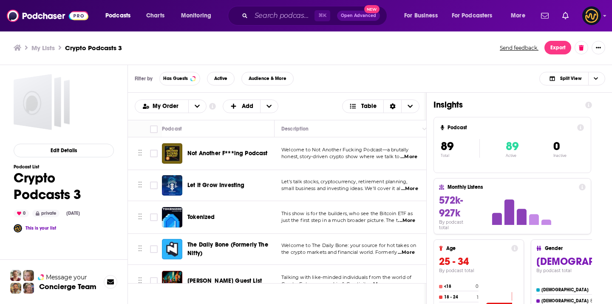
click at [246, 126] on div "Podcast" at bounding box center [214, 129] width 105 height 10
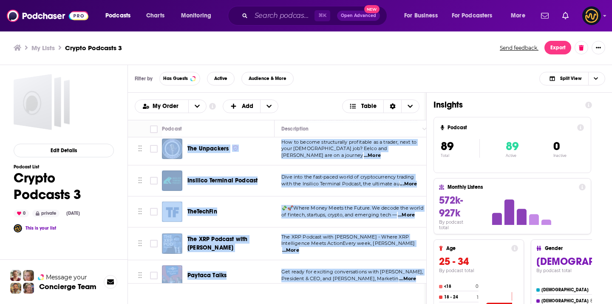
scroll to position [2671, 0]
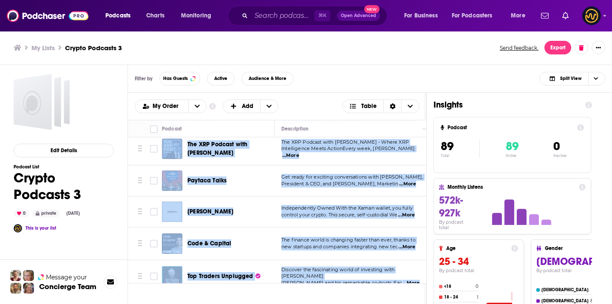
drag, startPoint x: 189, startPoint y: 138, endPoint x: 277, endPoint y: 293, distance: 178.3
click at [277, 296] on div "Podcasts Add My Order Customize Your List Order Select the “My Order” sort and …" at bounding box center [277, 235] width 299 height 284
copy tbody "Not Another F***ing Podcast Welcome to Not Another Fucking Podcast—a brutally h…"
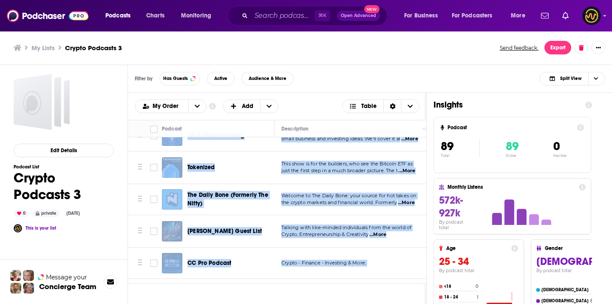
scroll to position [0, 0]
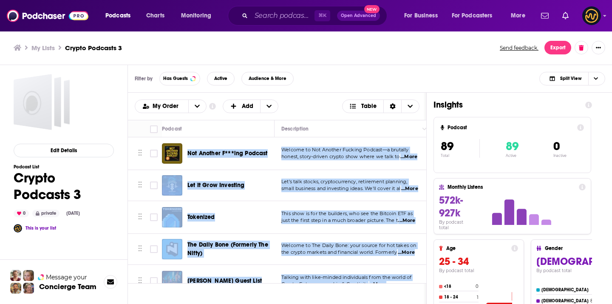
copy tbody "Not Another F***ing Podcast Welcome to Not Another Fucking Podcast—a brutally h…"
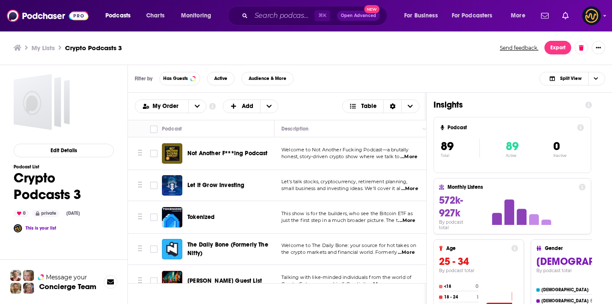
click at [292, 7] on div "⌘ K Open Advanced New" at bounding box center [307, 16] width 159 height 20
click at [285, 21] on input "Search podcasts, credits, & more..." at bounding box center [282, 16] width 63 height 14
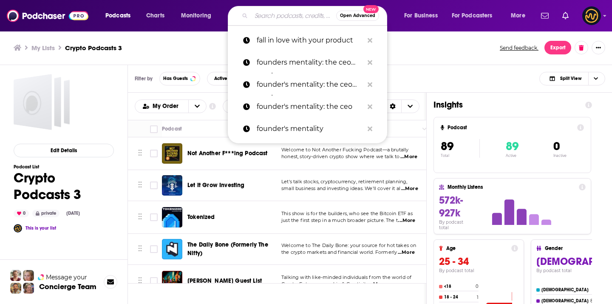
paste input "The Milk Road Show"
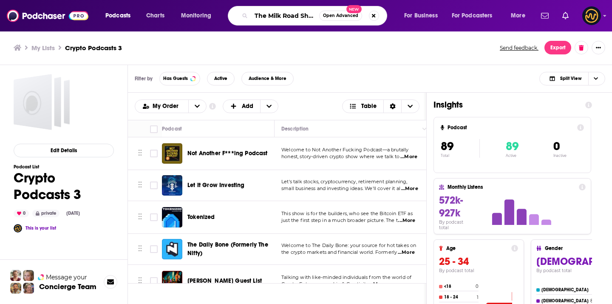
scroll to position [0, 3]
type input "The Milk Road Show"
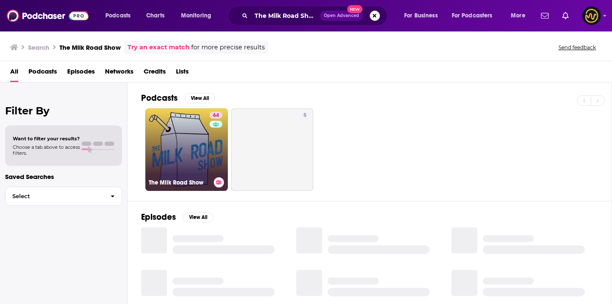
click at [175, 133] on link "64 The Milk Road Show" at bounding box center [186, 149] width 82 height 82
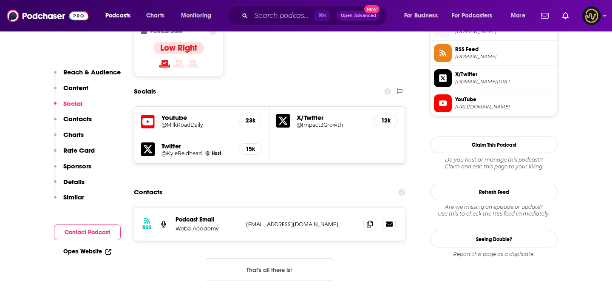
scroll to position [770, 0]
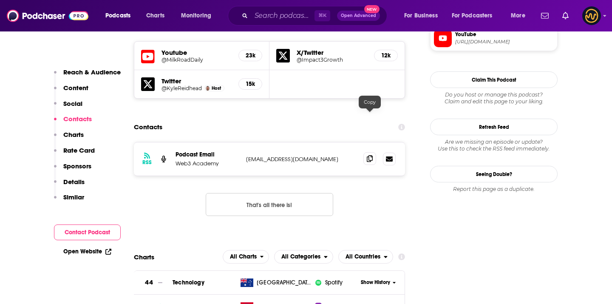
click at [369, 155] on icon at bounding box center [370, 158] width 6 height 7
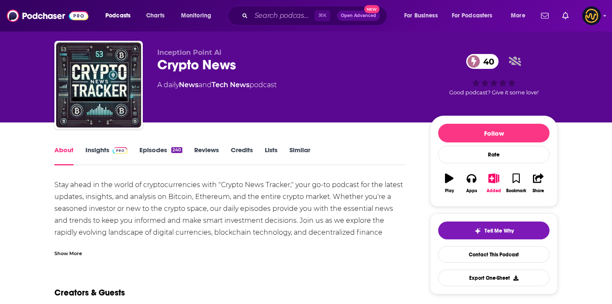
scroll to position [40, 0]
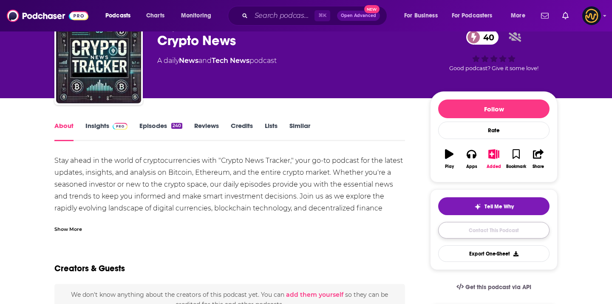
click at [453, 231] on link "Contact This Podcast" at bounding box center [493, 230] width 111 height 17
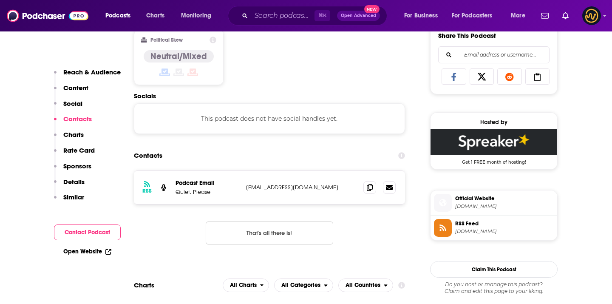
scroll to position [570, 0]
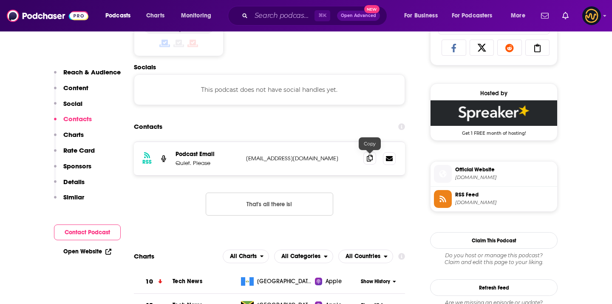
click at [370, 160] on icon at bounding box center [370, 158] width 6 height 7
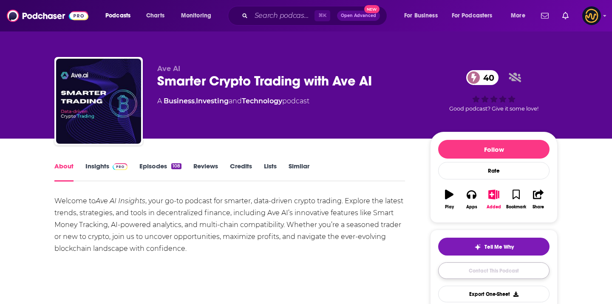
click at [465, 266] on link "Contact This Podcast" at bounding box center [493, 270] width 111 height 17
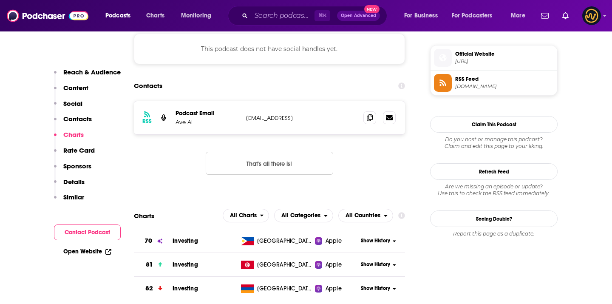
scroll to position [573, 0]
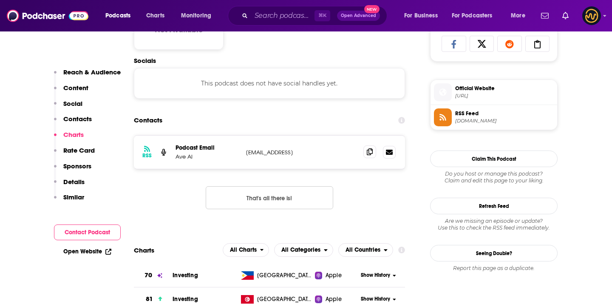
click at [374, 151] on span at bounding box center [369, 151] width 13 height 13
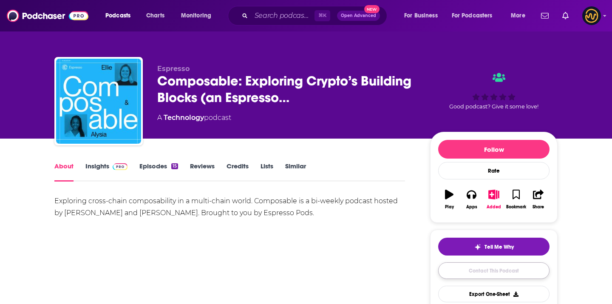
click at [477, 268] on link "Contact This Podcast" at bounding box center [493, 270] width 111 height 17
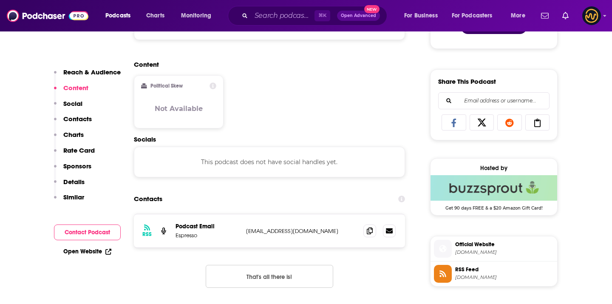
scroll to position [498, 0]
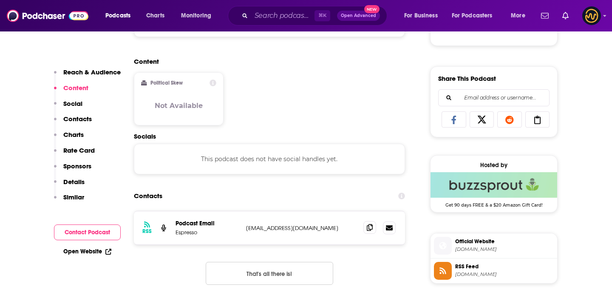
click at [371, 230] on icon at bounding box center [370, 227] width 6 height 7
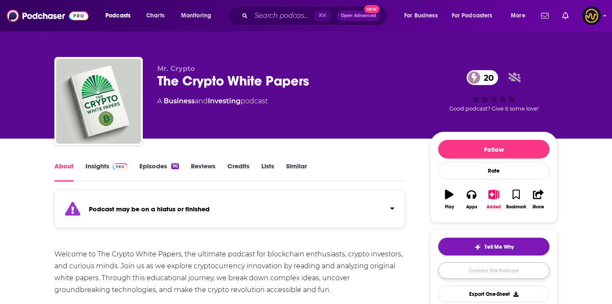
click at [473, 270] on link "Contact This Podcast" at bounding box center [493, 270] width 111 height 17
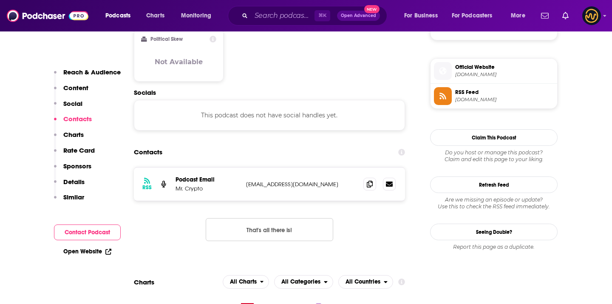
scroll to position [591, 0]
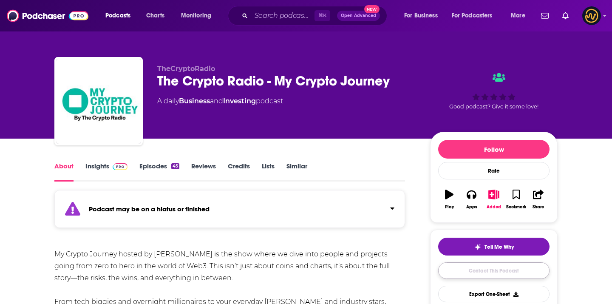
click at [453, 270] on link "Contact This Podcast" at bounding box center [493, 270] width 111 height 17
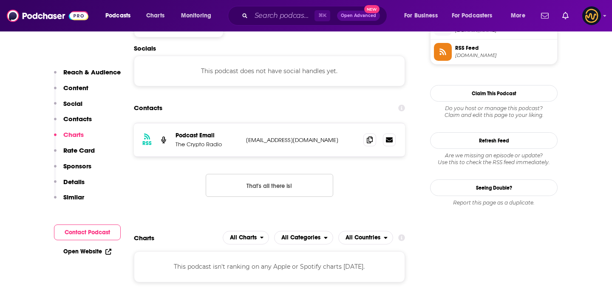
scroll to position [628, 0]
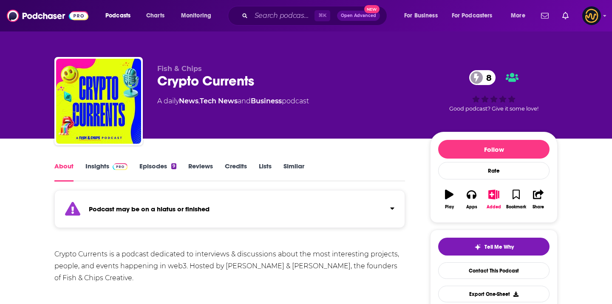
click at [245, 81] on div "Crypto Currents 8" at bounding box center [286, 81] width 259 height 17
copy div "Crypto Currents 8"
